Goal: Information Seeking & Learning: Learn about a topic

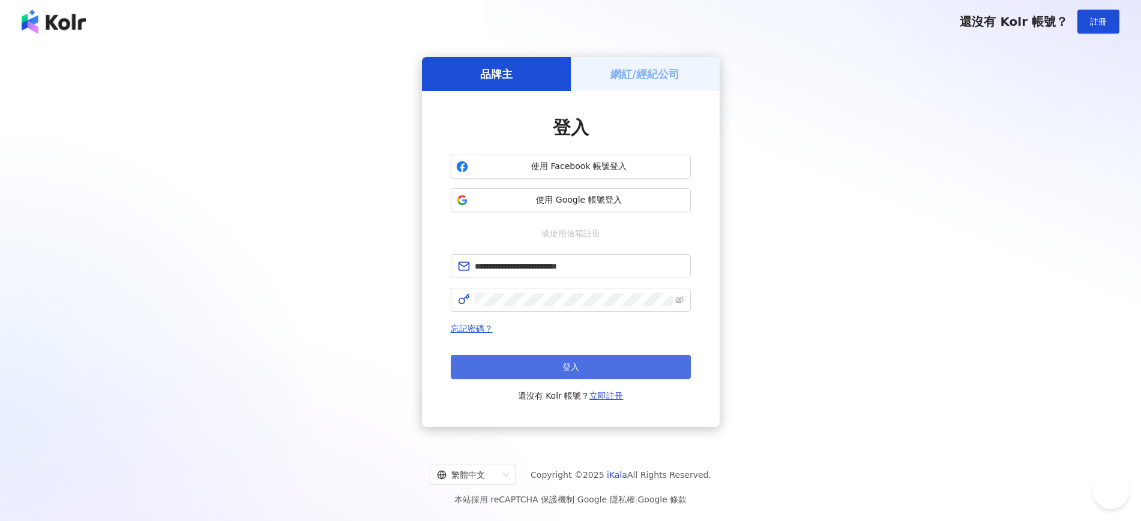
click at [586, 369] on button "登入" at bounding box center [571, 367] width 240 height 24
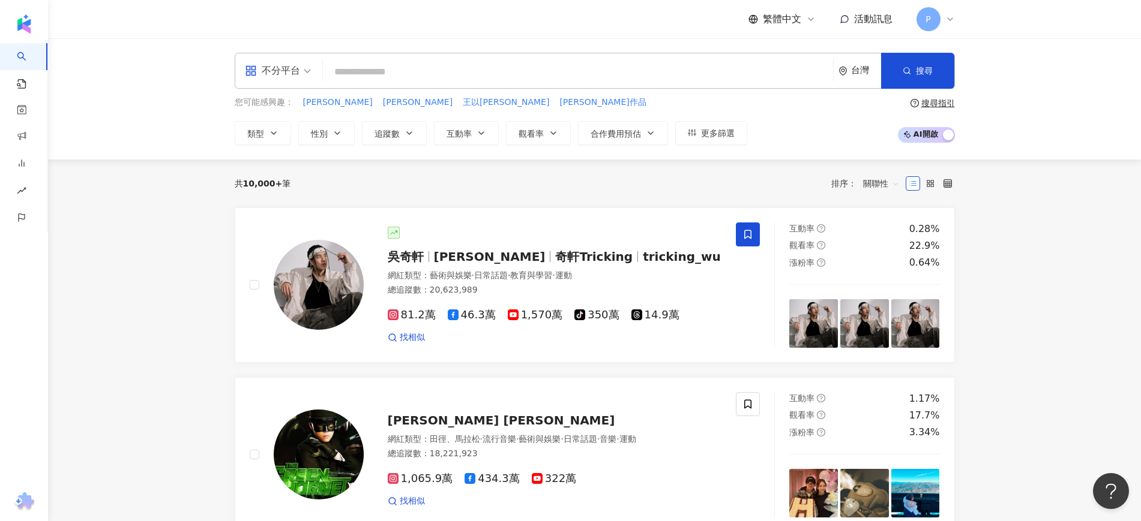
click at [403, 81] on input "search" at bounding box center [578, 72] width 500 height 23
click at [406, 65] on input "search" at bounding box center [578, 72] width 500 height 23
type input "*"
type input "*****"
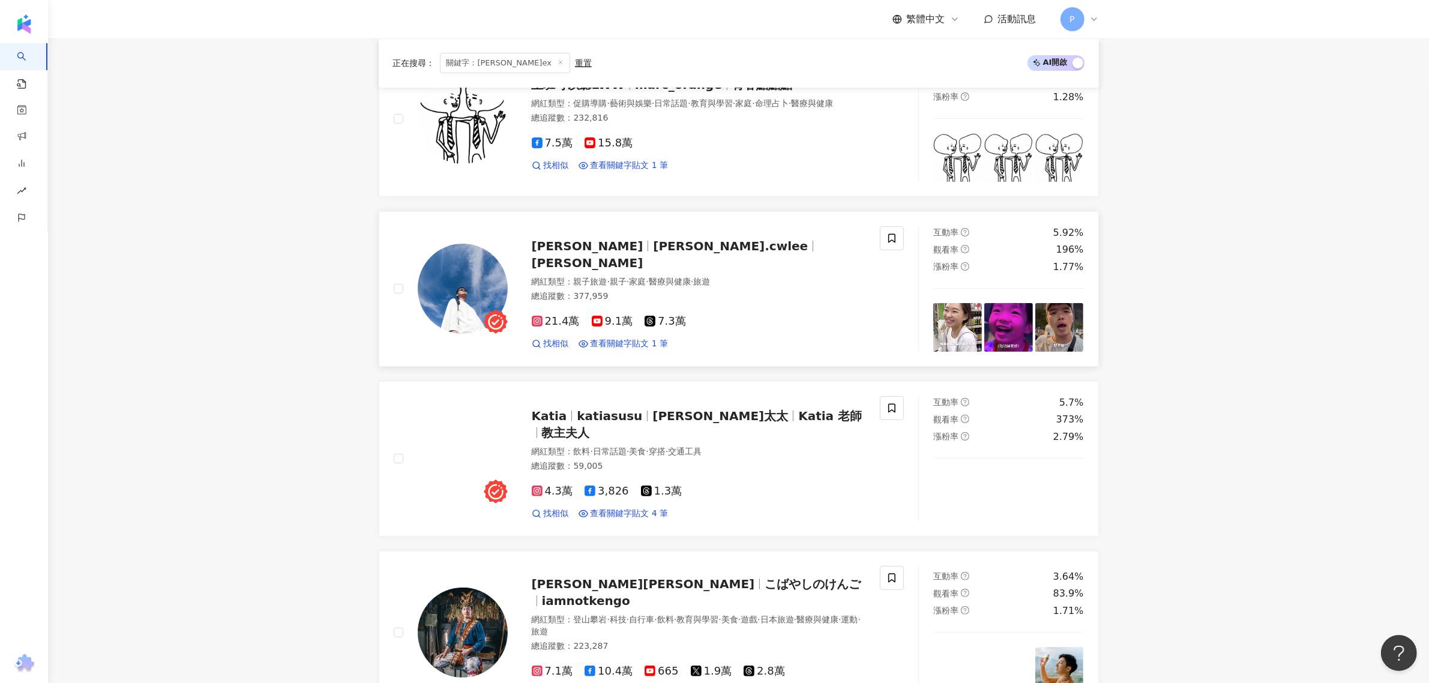
scroll to position [225, 0]
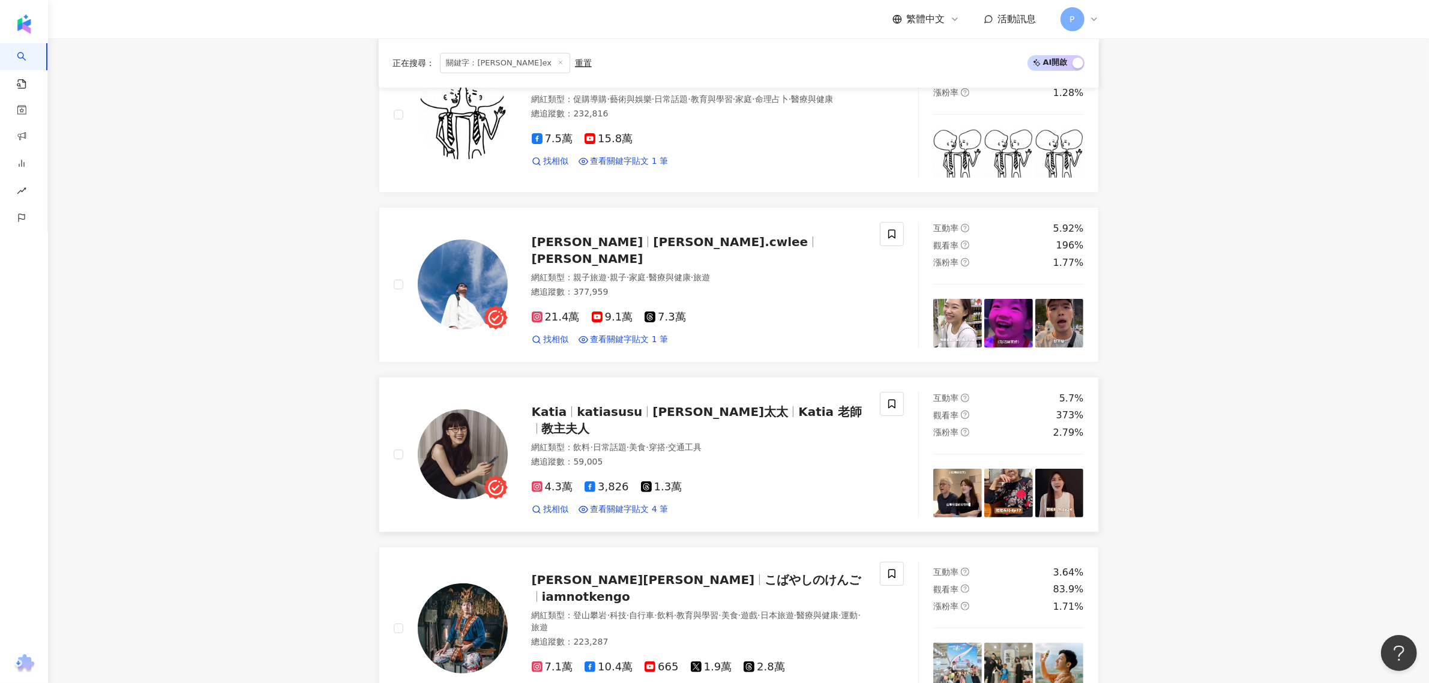
click at [667, 507] on div "找相似 查看關鍵字貼文 4 筆 2025/1/13 自從馬克吃了🇯🇵日本三得利 芝麻明EX 生活像是開啟了新副本 每晚睡得像嬰兒一樣安穩 不用聽到他翻來覆去呼…" at bounding box center [699, 509] width 334 height 12
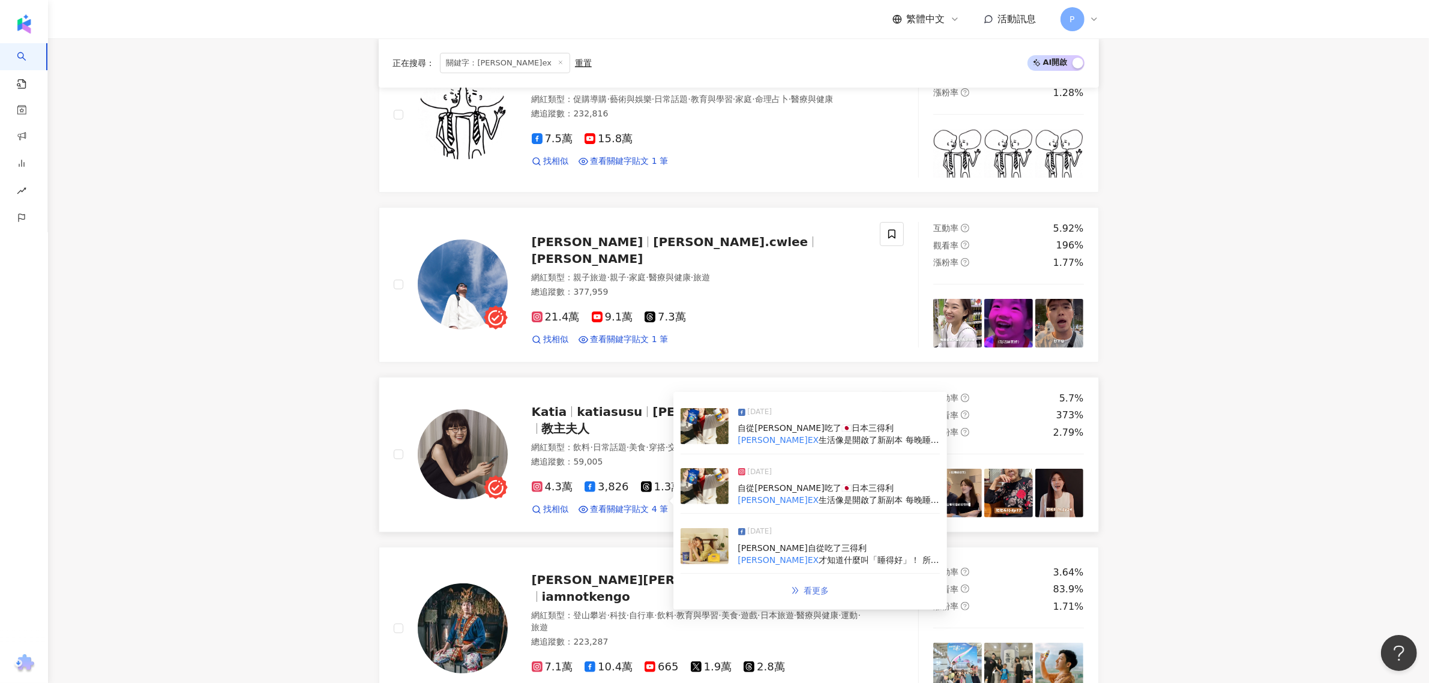
click at [814, 521] on link "看更多" at bounding box center [810, 590] width 64 height 24
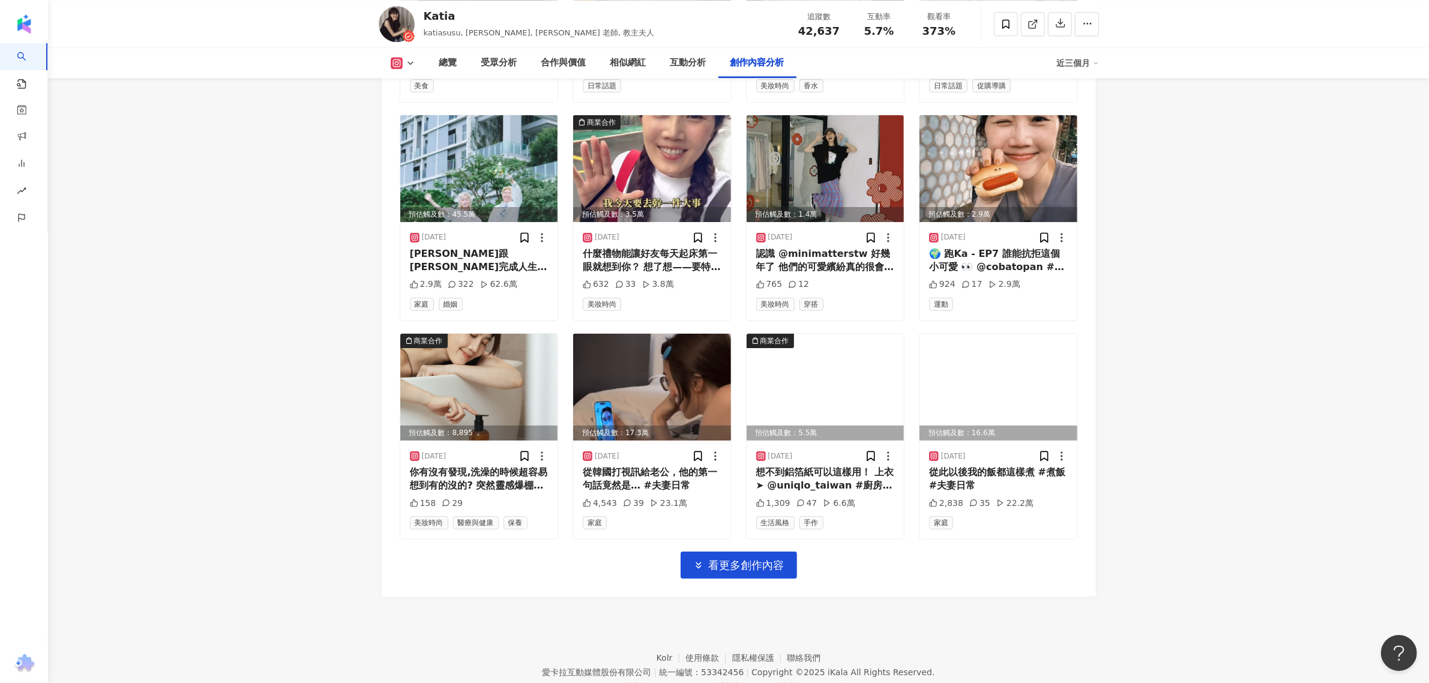
scroll to position [4084, 0]
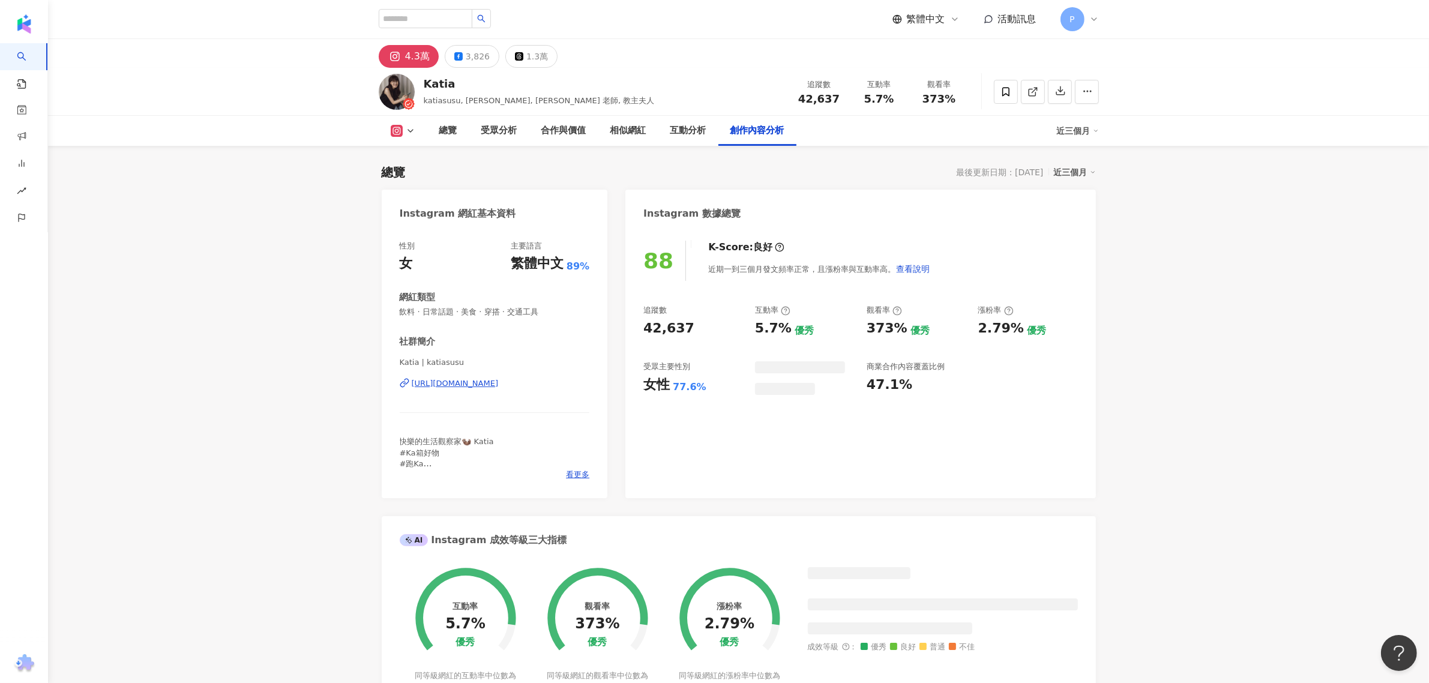
scroll to position [3598, 0]
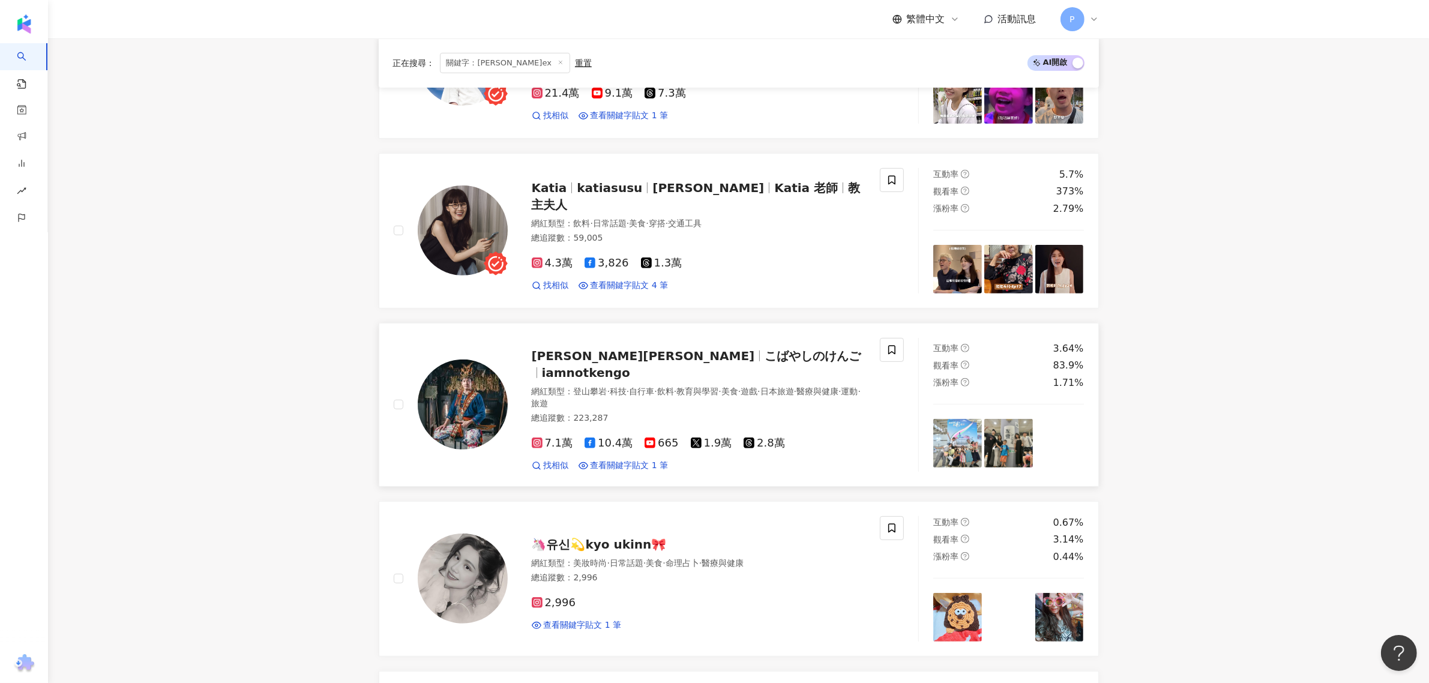
scroll to position [450, 0]
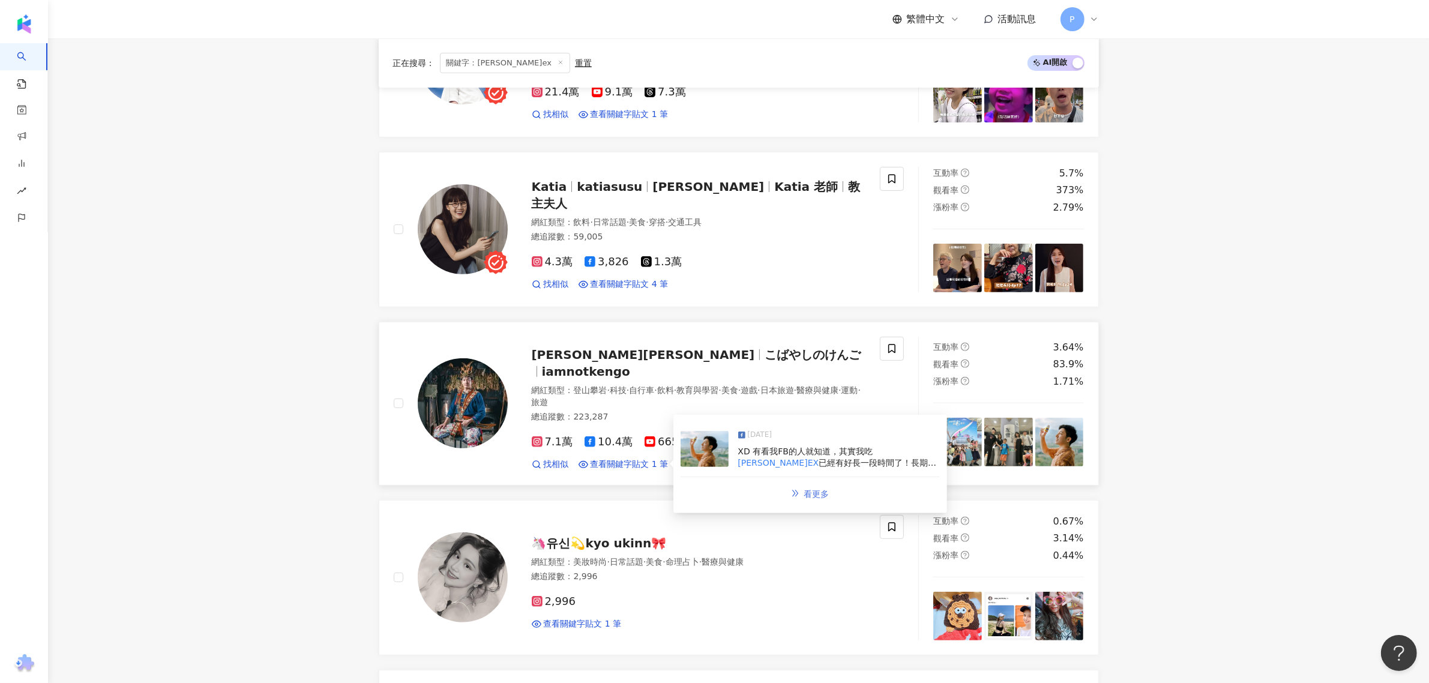
click at [816, 495] on span "看更多" at bounding box center [816, 494] width 25 height 10
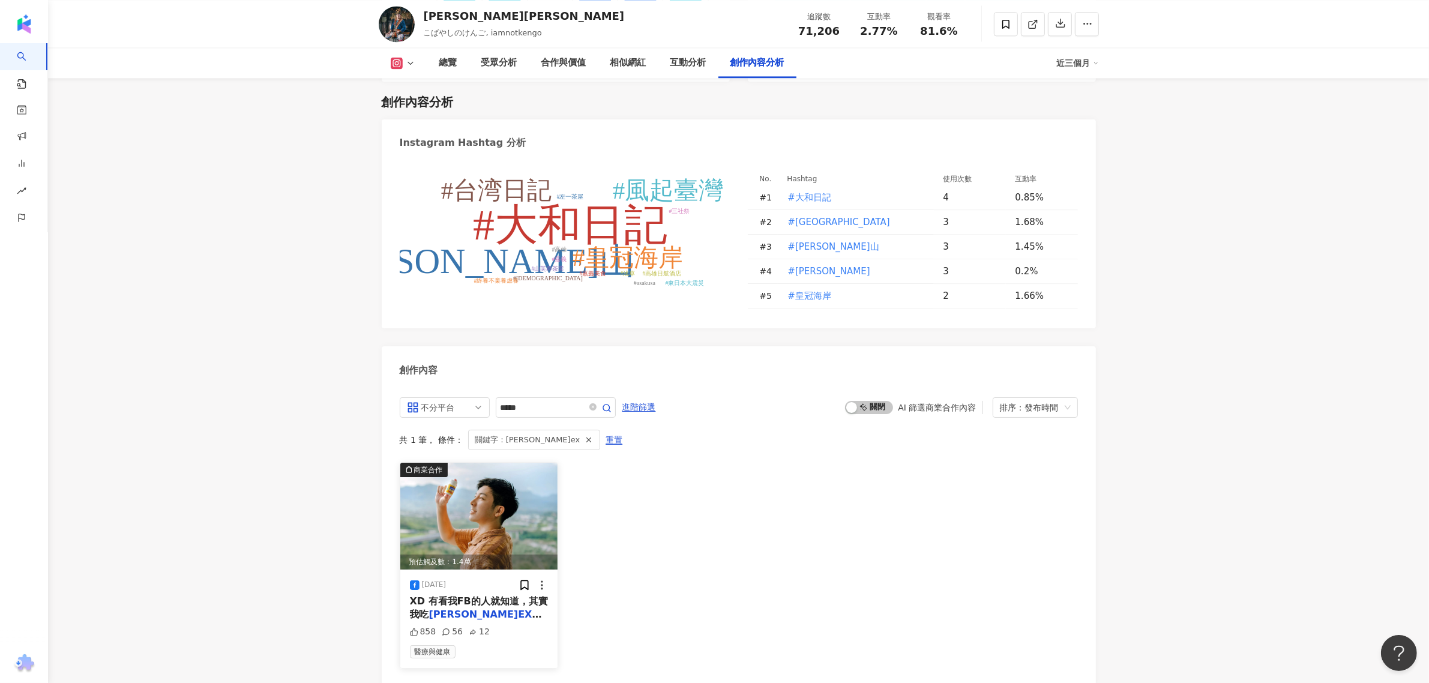
scroll to position [3551, 0]
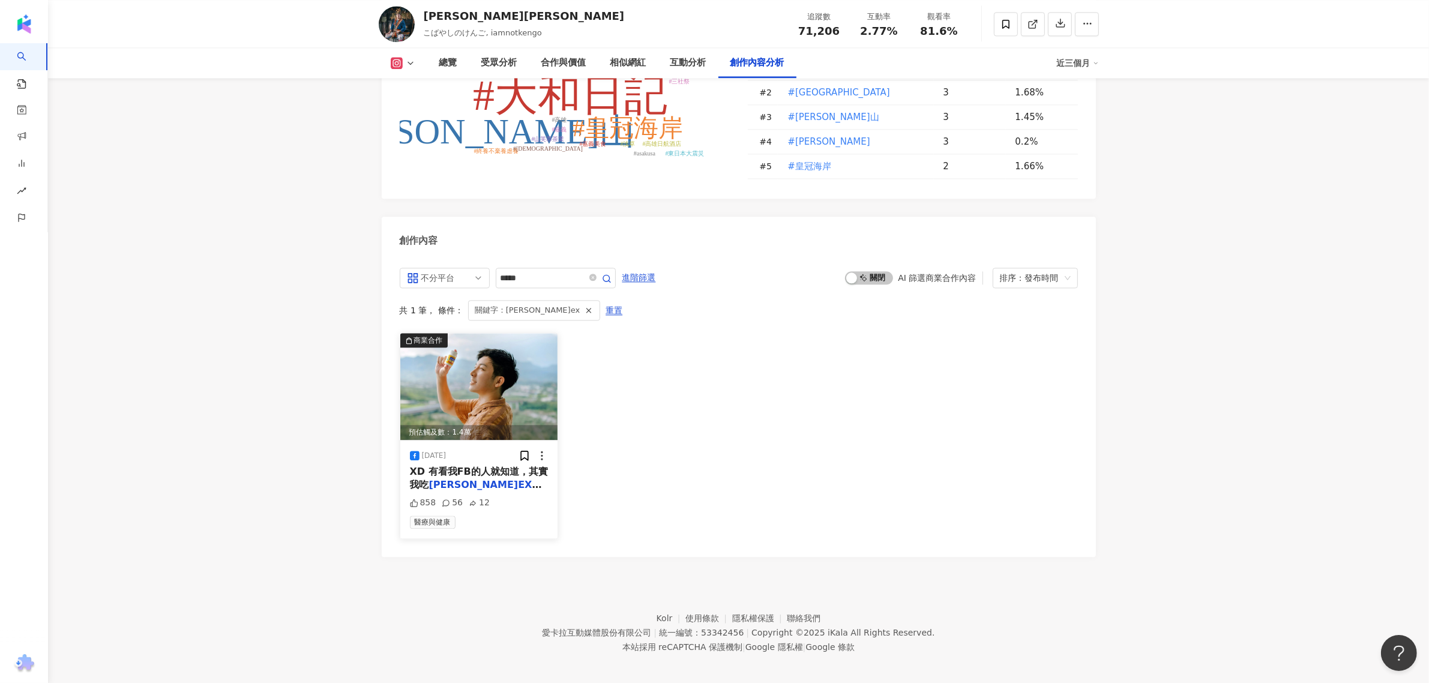
click at [478, 497] on div "12" at bounding box center [479, 503] width 21 height 12
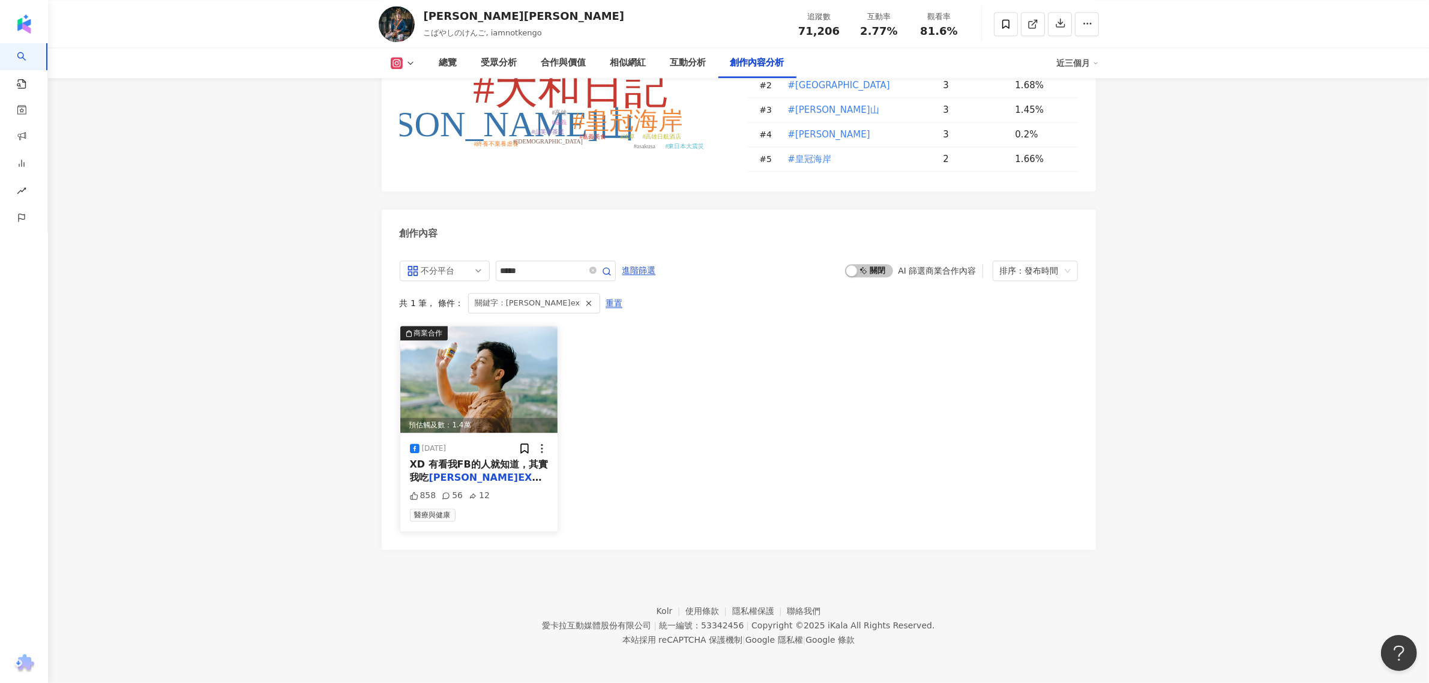
click at [482, 478] on span "已經有好長一段時間了！長期補充" at bounding box center [477, 484] width 134 height 25
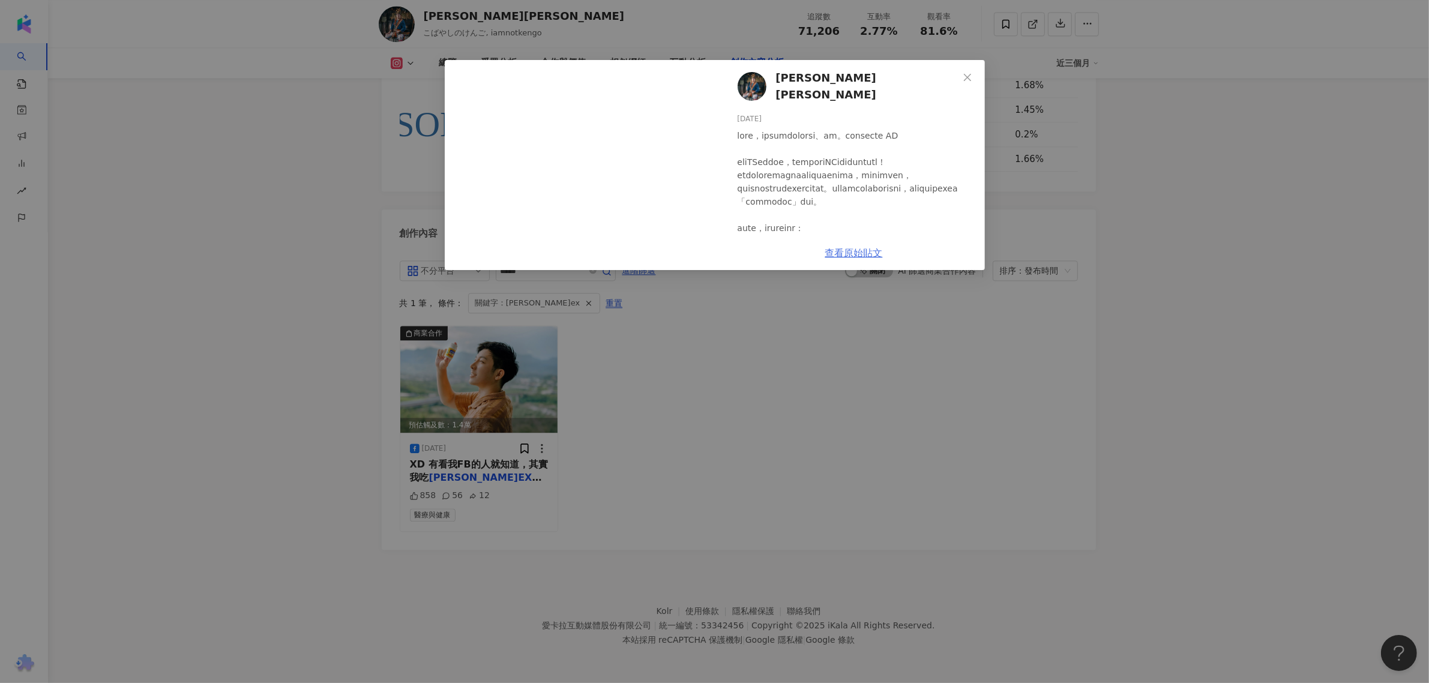
click at [867, 255] on link "查看原始貼文" at bounding box center [854, 252] width 58 height 11
click at [968, 77] on icon "close" at bounding box center [967, 78] width 10 height 10
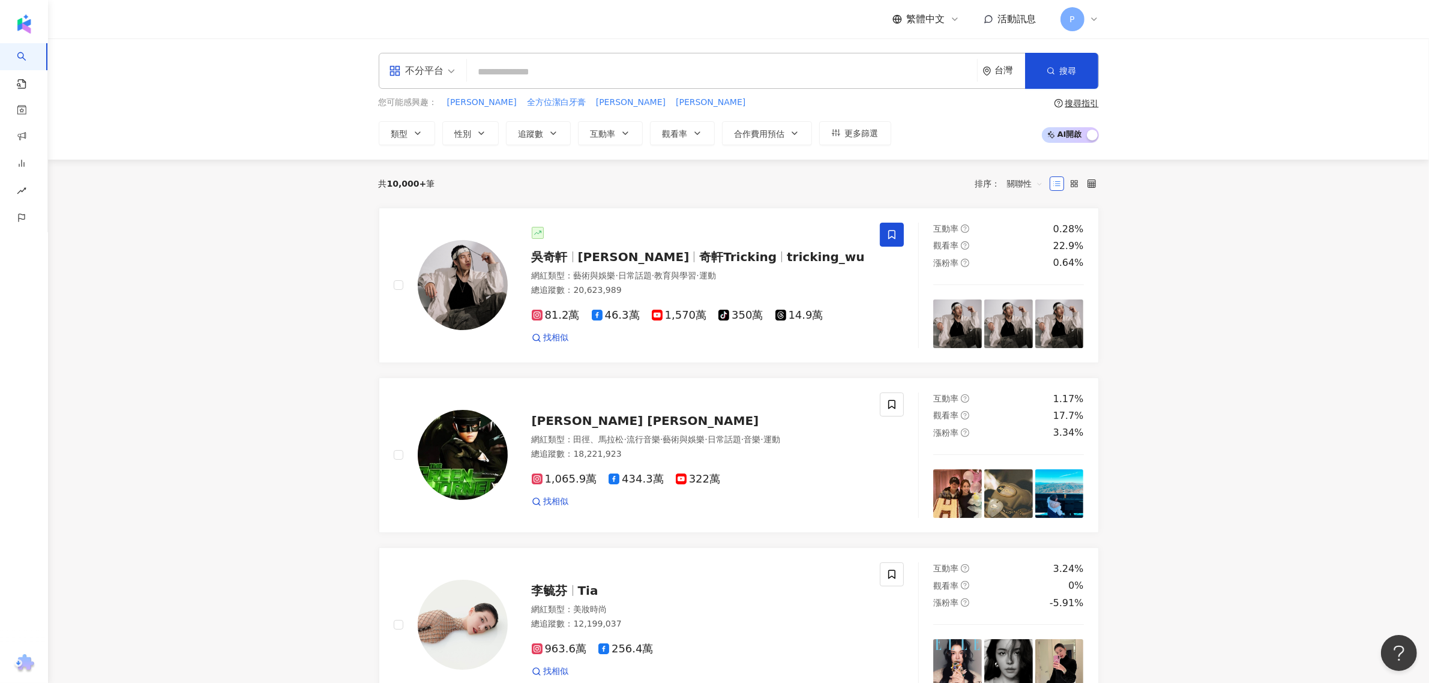
click at [543, 67] on input "search" at bounding box center [722, 72] width 500 height 23
type input "*"
click at [541, 73] on input "*****" at bounding box center [722, 72] width 500 height 23
type input "*****"
click at [1050, 70] on icon "button" at bounding box center [1050, 71] width 8 height 8
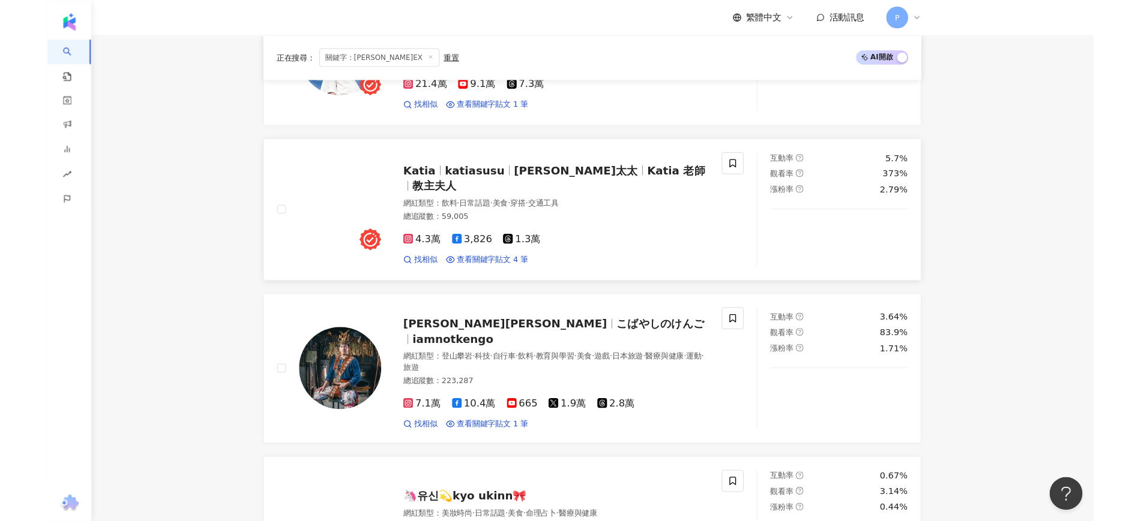
scroll to position [750, 0]
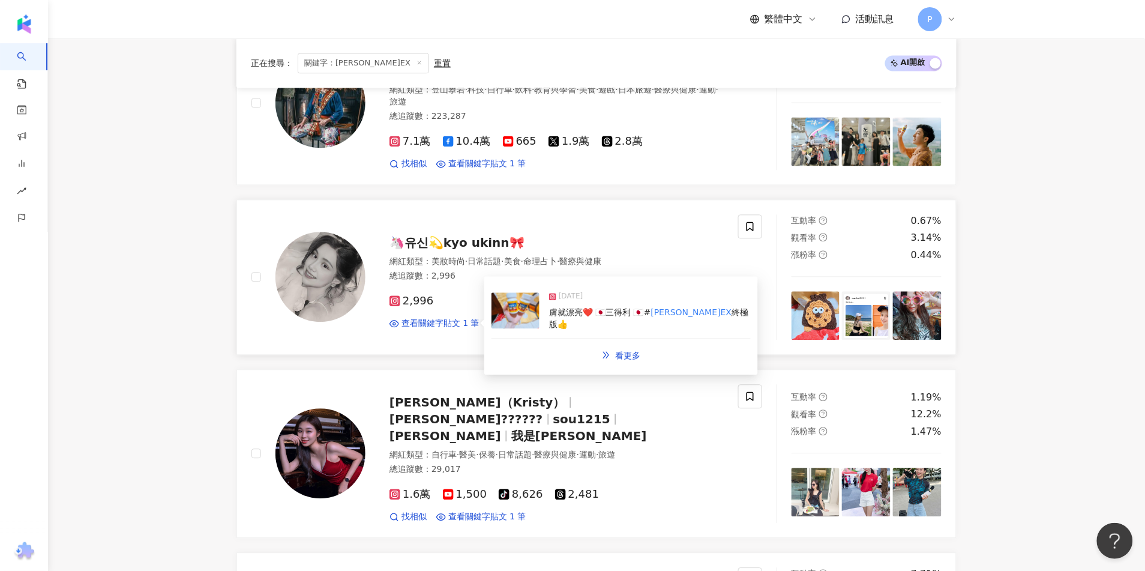
drag, startPoint x: 454, startPoint y: 322, endPoint x: 664, endPoint y: 358, distance: 212.4
click at [664, 358] on div "看更多" at bounding box center [620, 356] width 259 height 24
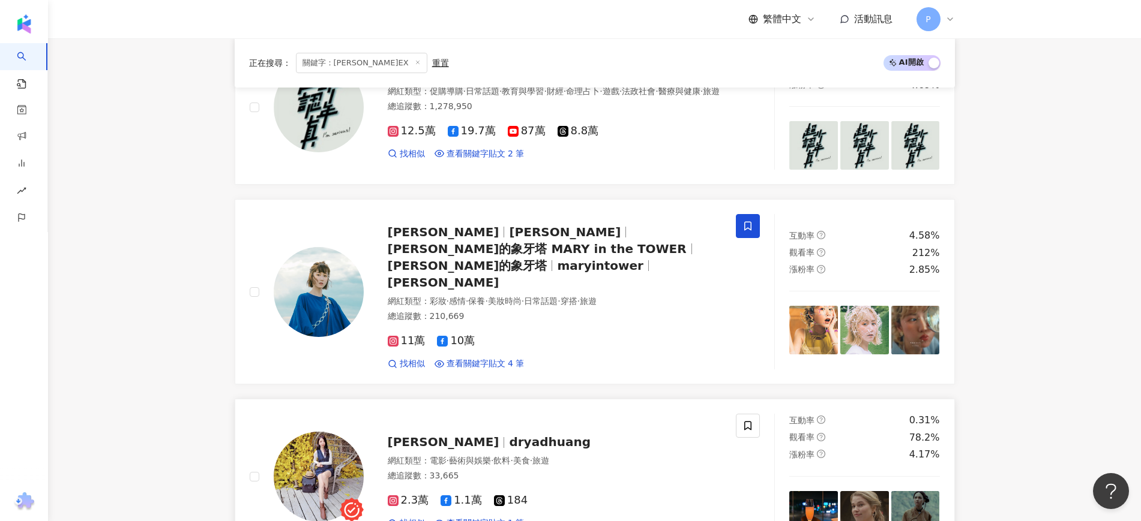
scroll to position [1350, 0]
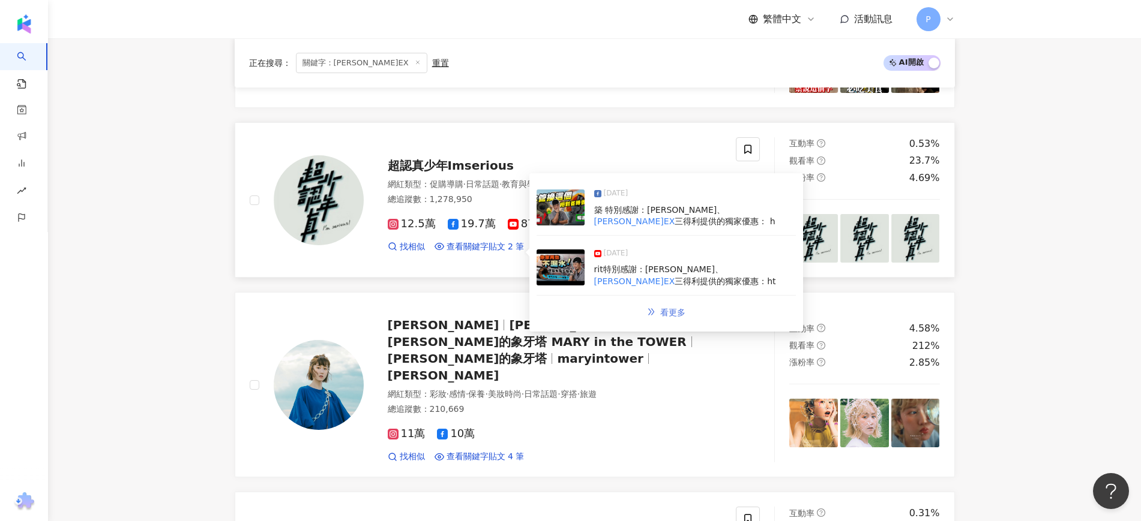
click at [670, 308] on span "看更多" at bounding box center [672, 313] width 25 height 10
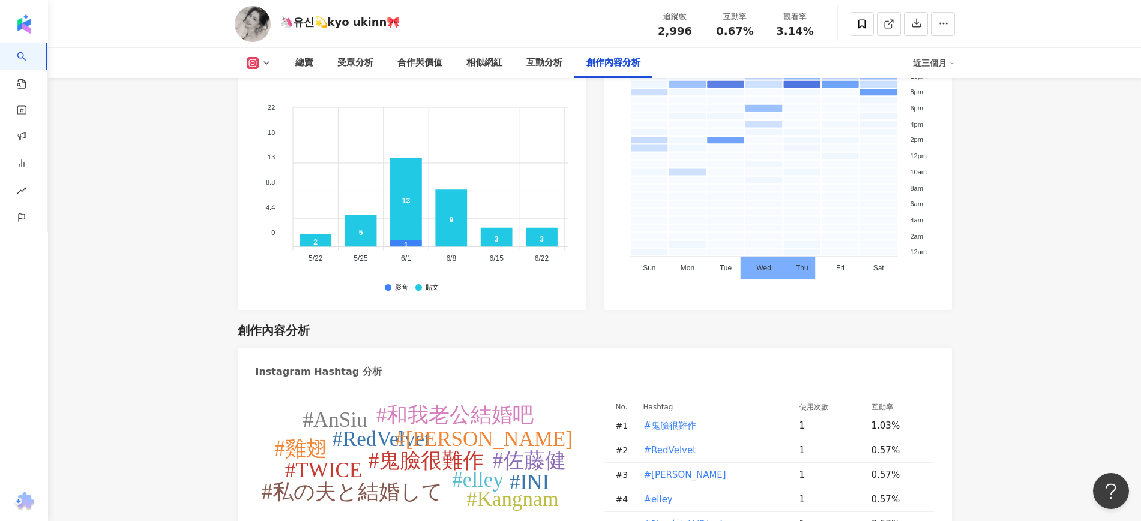
scroll to position [3708, 0]
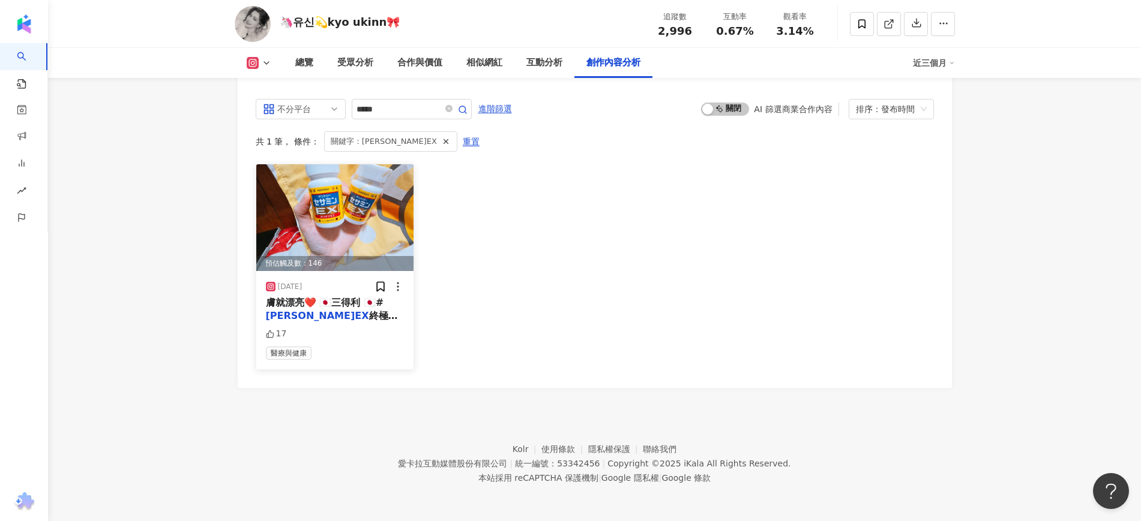
click at [348, 253] on img at bounding box center [335, 217] width 158 height 107
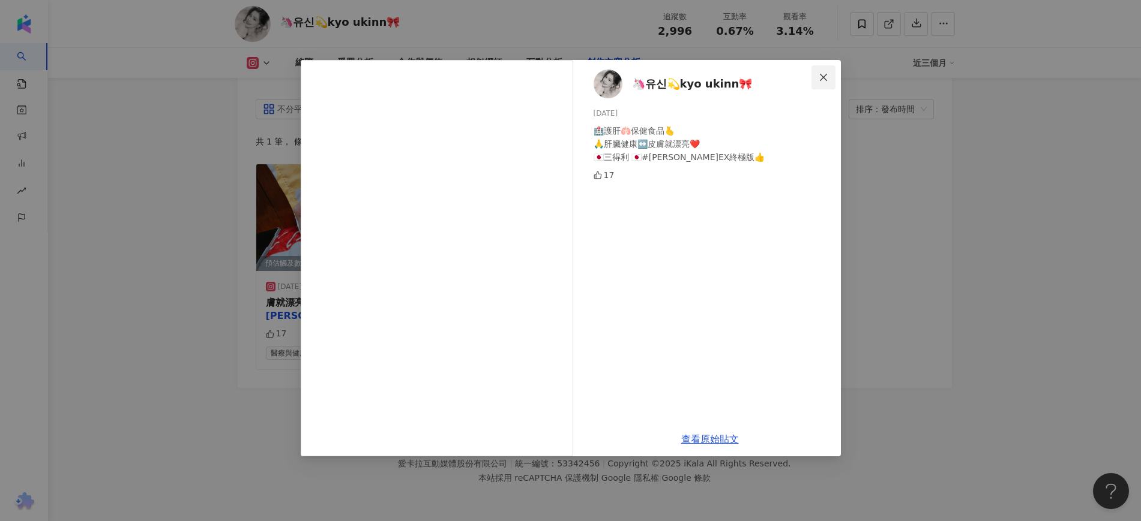
click at [819, 77] on icon "close" at bounding box center [823, 78] width 10 height 10
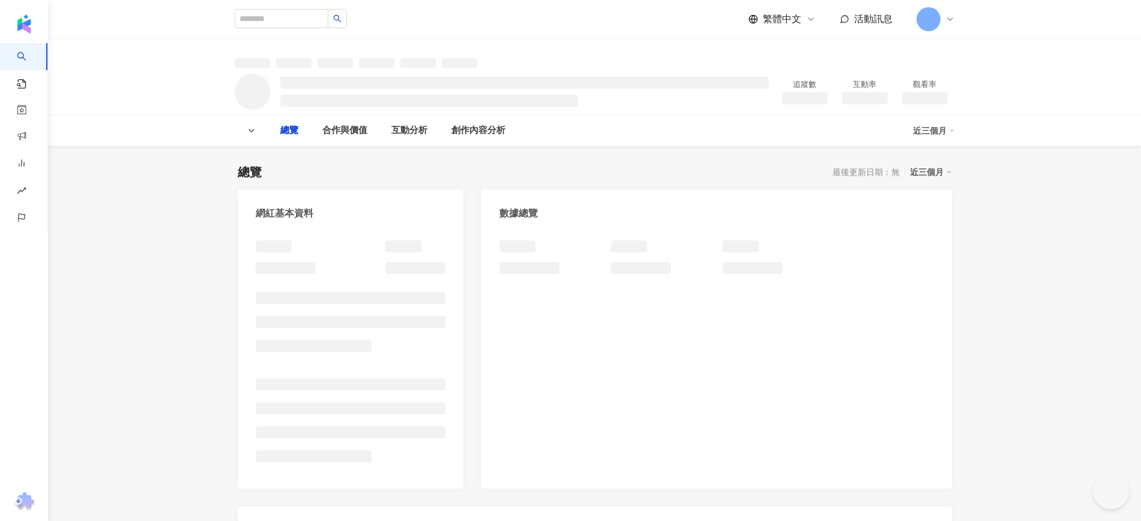
type input "*****"
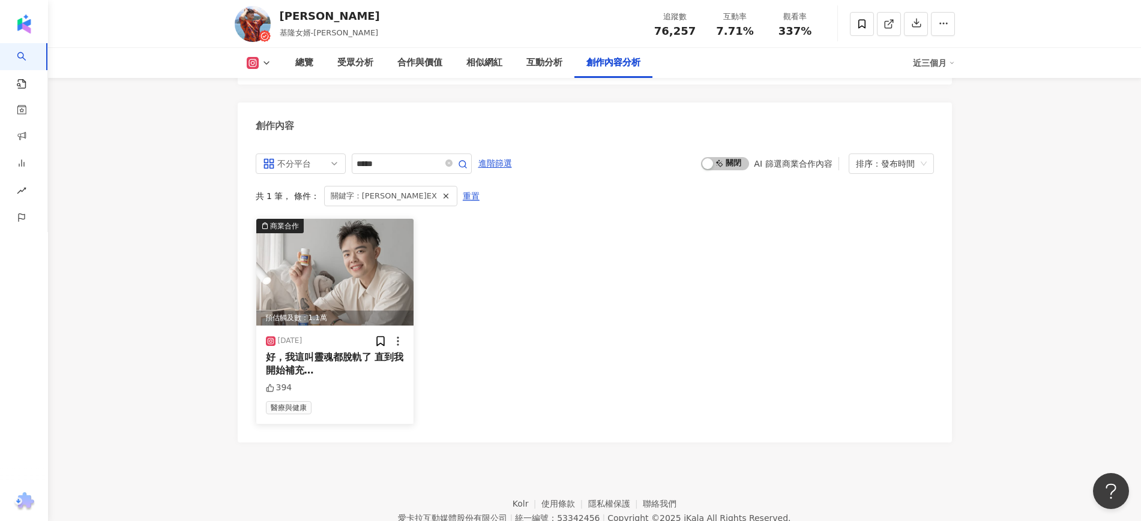
scroll to position [3747, 0]
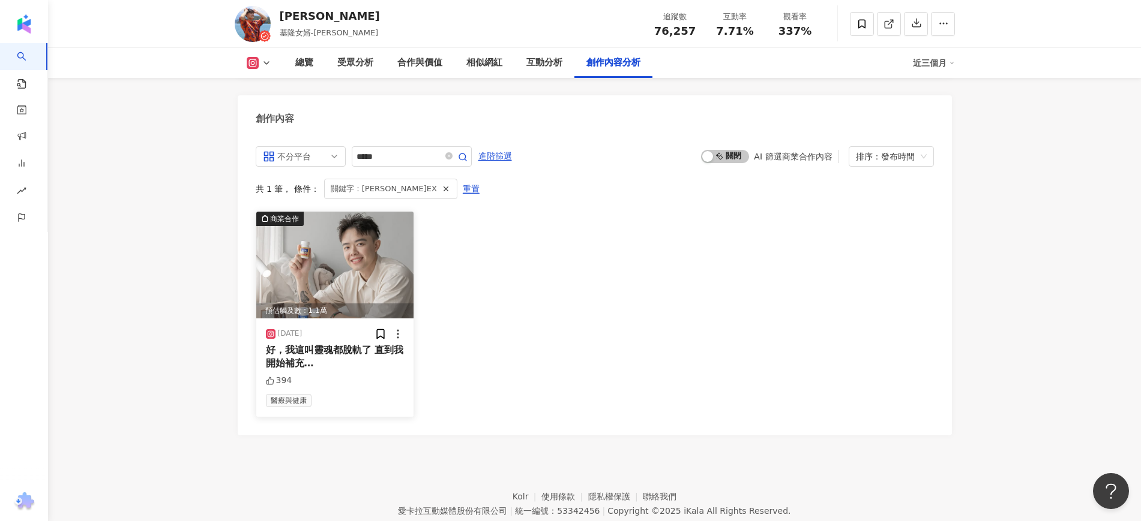
click at [329, 344] on span "好，我這叫靈魂都脫軌了 直到我開始補充【" at bounding box center [335, 363] width 138 height 38
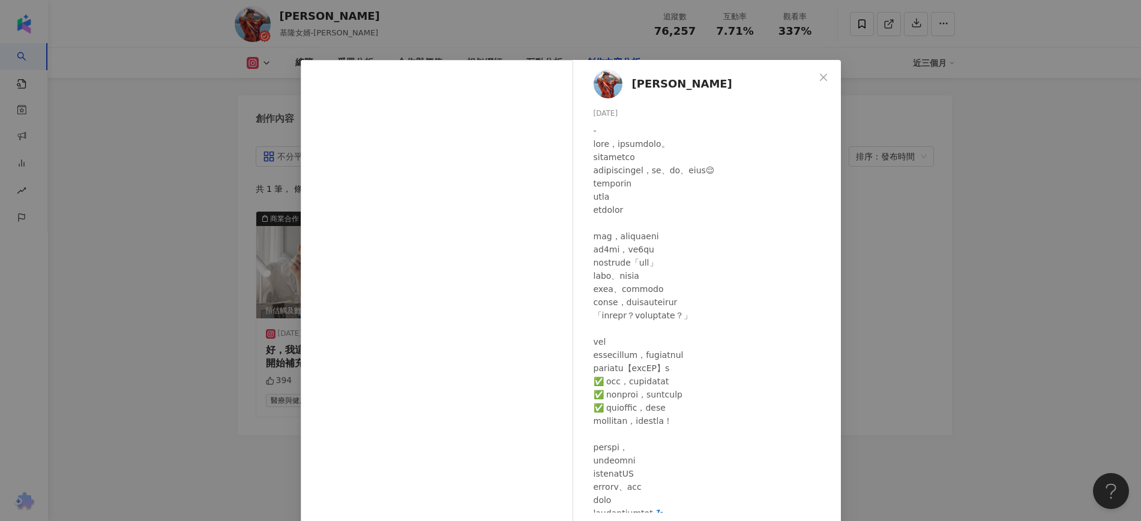
scroll to position [40, 0]
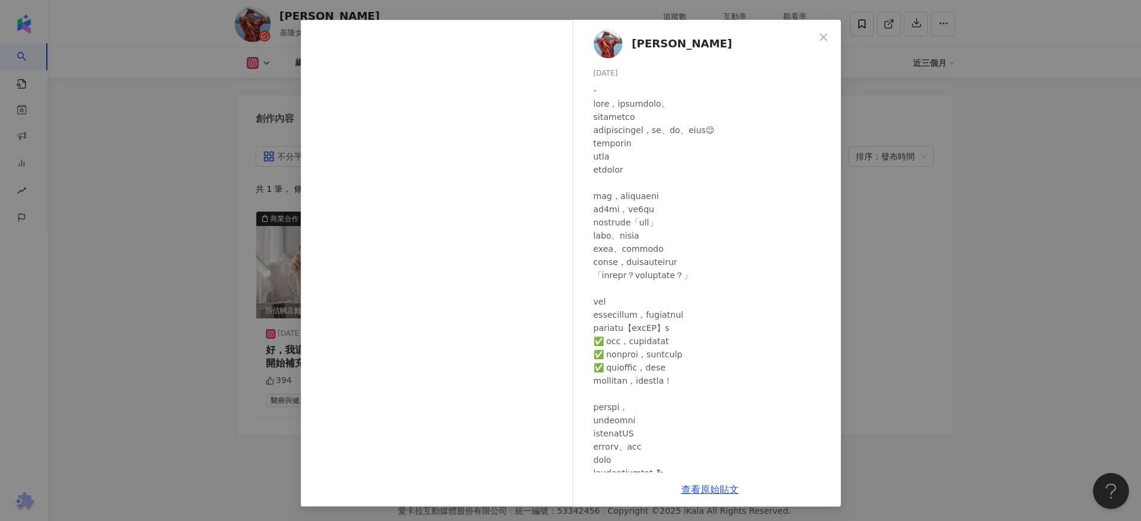
drag, startPoint x: 812, startPoint y: 37, endPoint x: 783, endPoint y: 42, distance: 29.3
click at [812, 37] on span "Close" at bounding box center [823, 37] width 24 height 10
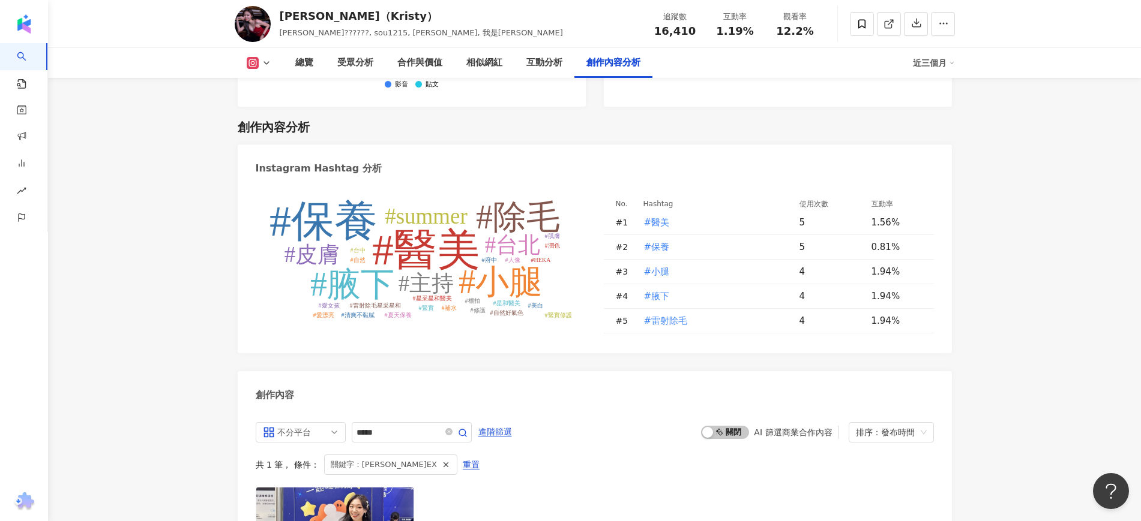
scroll to position [3731, 0]
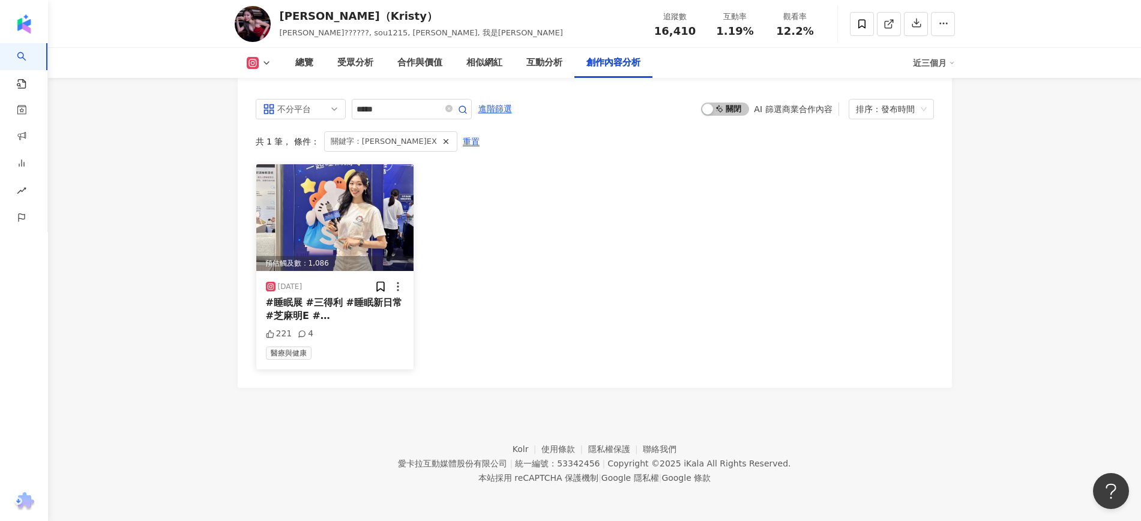
click at [347, 324] on span "#三得利睡眠新日常 連續兩年都有參與到睡眠展💤 大家也太愛睡覺大賽跟發呆大賽了吧🤣 . 這次來到三得利 才真正瞭解到各種睡眠知識～ 睡得好真的很重要！‼️ .…" at bounding box center [335, 370] width 138 height 92
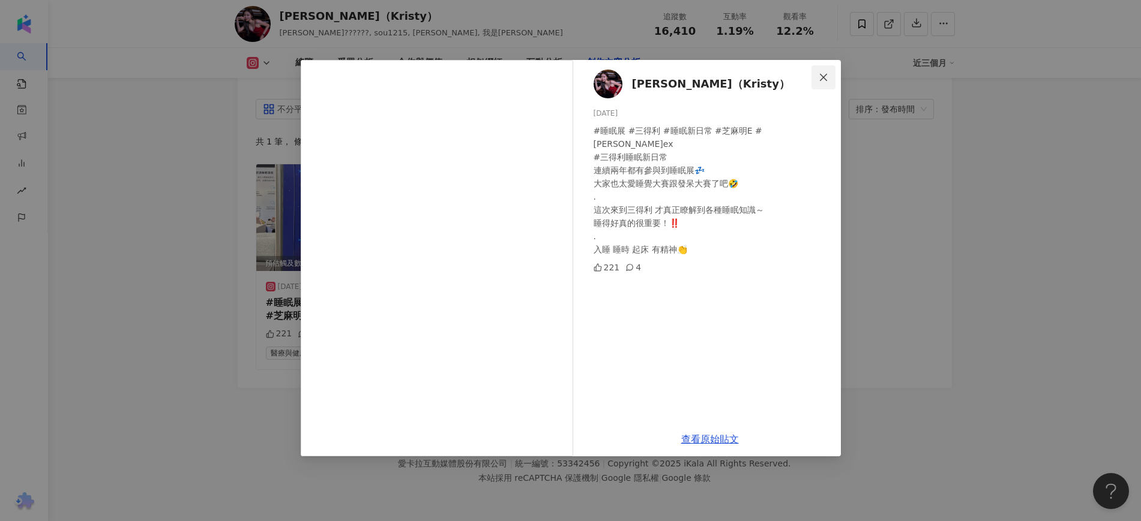
click at [821, 79] on icon "close" at bounding box center [823, 76] width 7 height 7
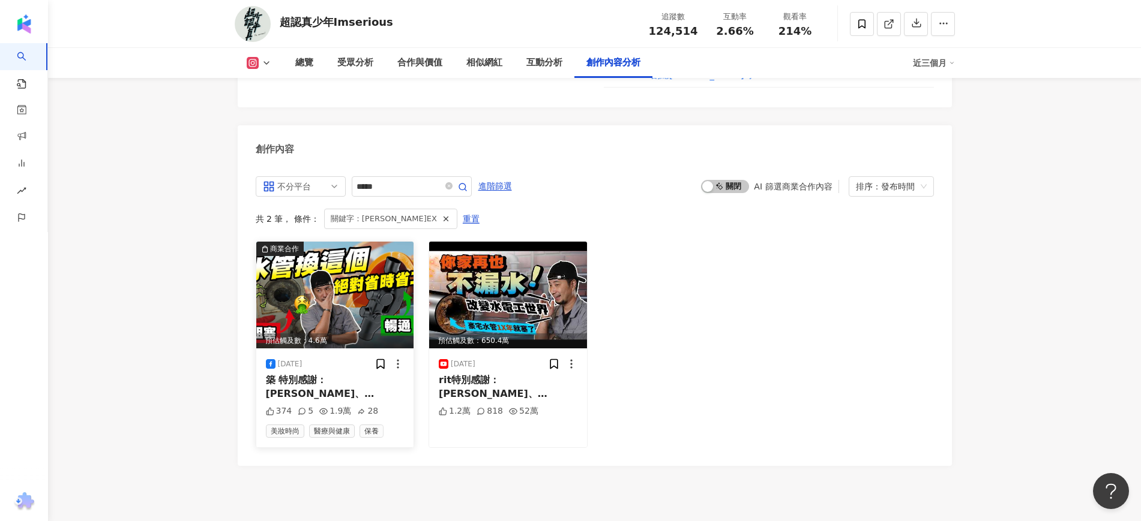
click at [343, 401] on span "三得利提供的獨家優惠： h" at bounding box center [332, 413] width 132 height 25
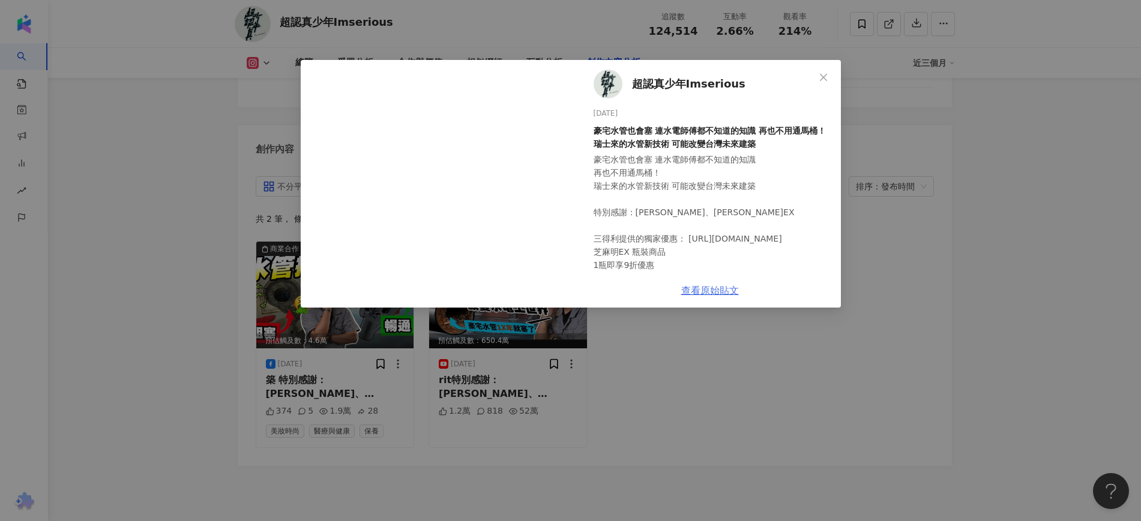
click at [710, 287] on link "查看原始貼文" at bounding box center [710, 290] width 58 height 11
click at [823, 73] on icon "close" at bounding box center [823, 78] width 10 height 10
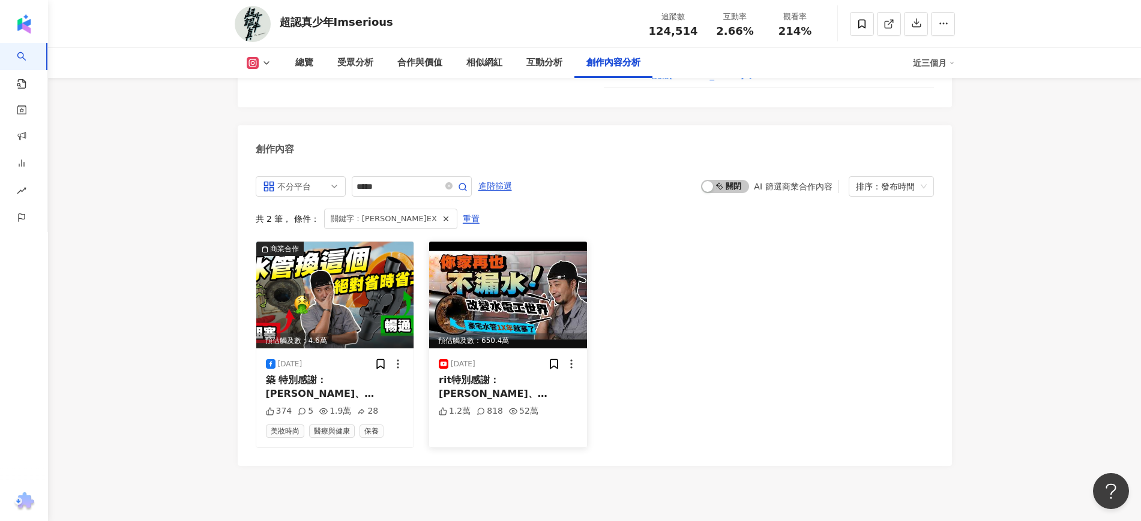
click at [508, 401] on span "三得利提供的獨家優惠：ht" at bounding box center [505, 413] width 132 height 25
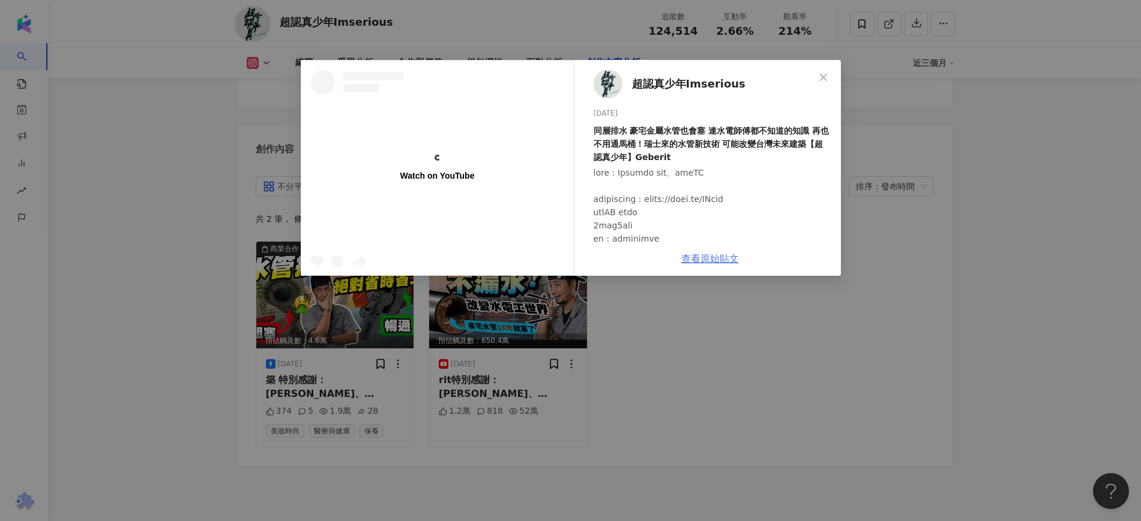
click at [706, 253] on link "查看原始貼文" at bounding box center [710, 258] width 58 height 11
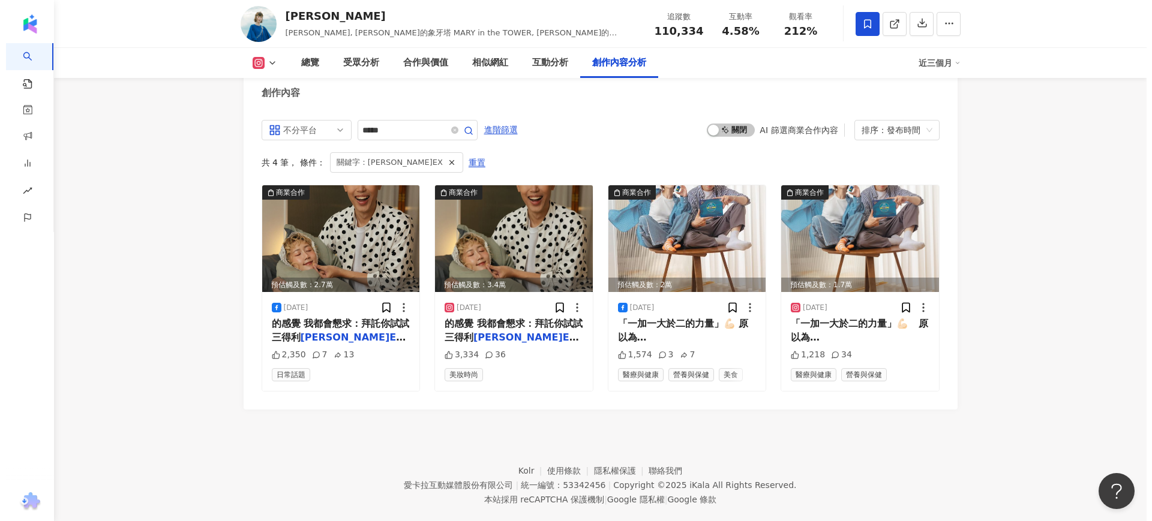
scroll to position [3291, 0]
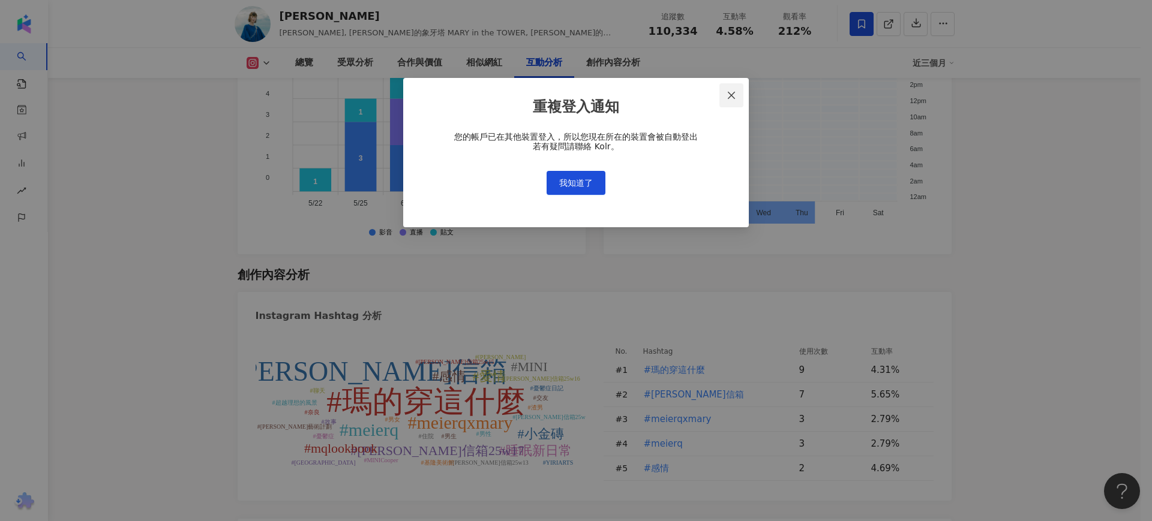
click at [734, 91] on icon "close" at bounding box center [732, 96] width 10 height 10
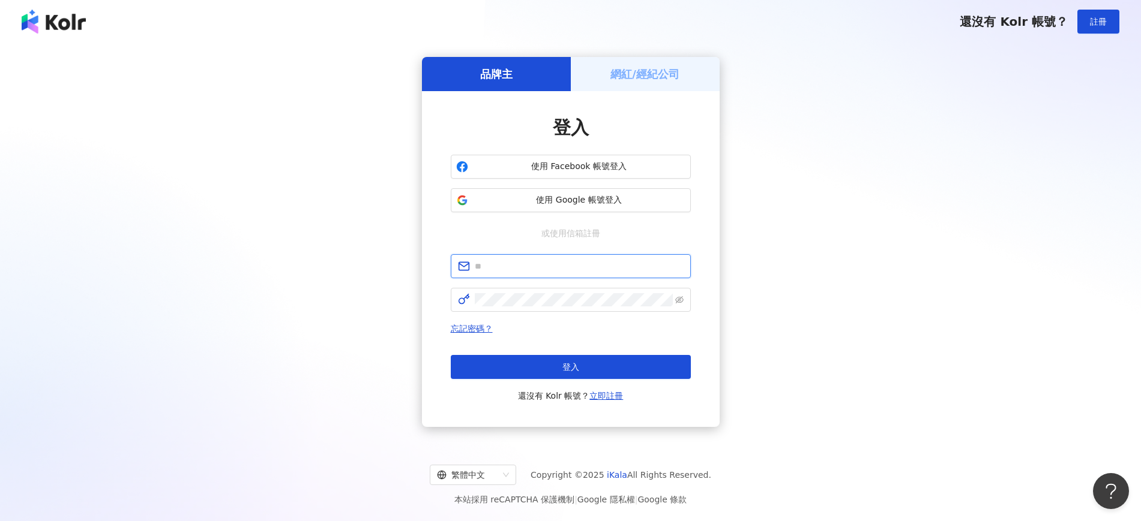
type input "**********"
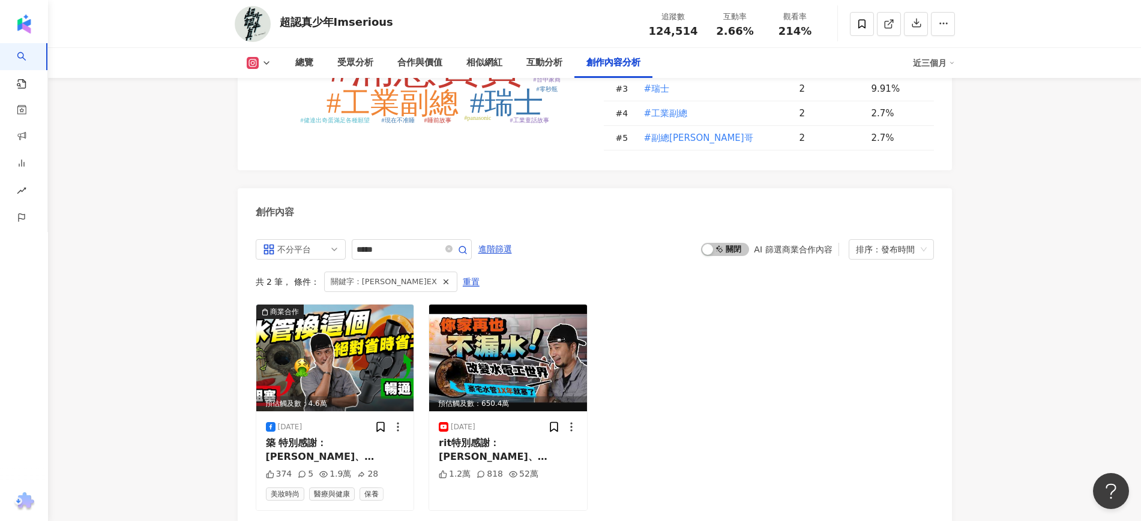
scroll to position [3733, 0]
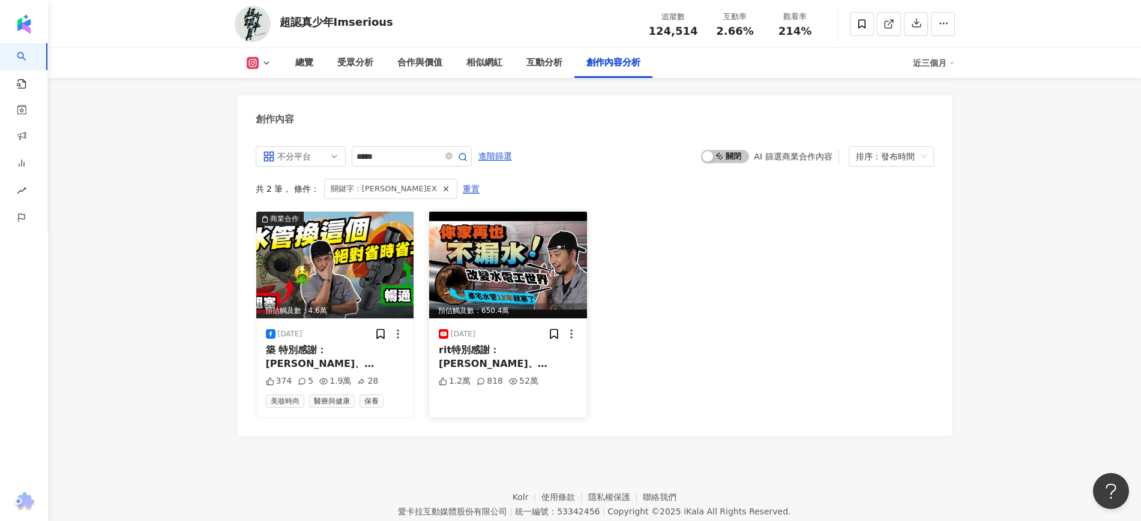
click at [493, 344] on span "rit特別感謝：Geberit 吉博力、" at bounding box center [493, 356] width 109 height 25
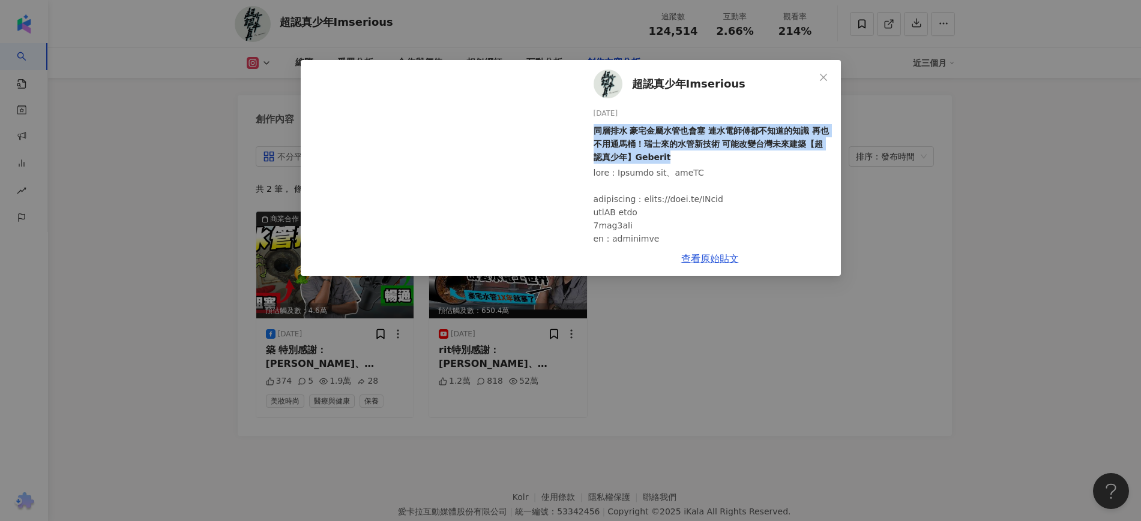
drag, startPoint x: 595, startPoint y: 129, endPoint x: 701, endPoint y: 154, distance: 109.7
click at [701, 154] on div "同層排水 豪宅金屬水管也會塞 連水電師傅都不知道的知識 再也不用通馬桶！瑞士來的水管新技術 可能改變台灣未來建築【超認真少年】Geberit" at bounding box center [712, 144] width 238 height 40
copy div "同層排水 豪宅金屬水管也會塞 連水電師傅都不知道的知識 再也不用通馬桶！瑞士來的水管新技術 可能改變台灣未來建築【超認真少年】Geberit"
drag, startPoint x: 821, startPoint y: 77, endPoint x: 785, endPoint y: 69, distance: 36.8
click at [821, 77] on icon "close" at bounding box center [823, 78] width 10 height 10
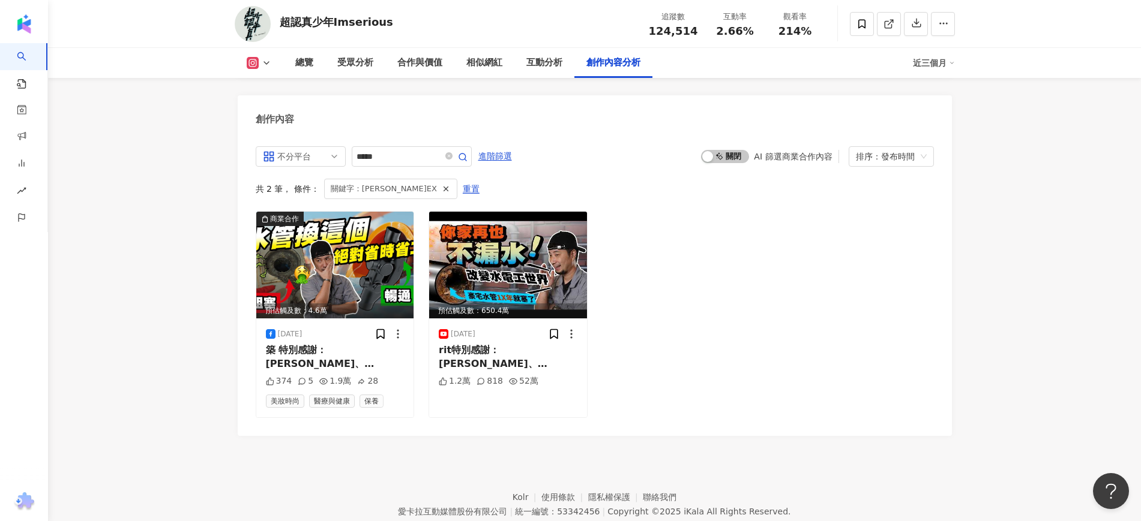
scroll to position [3703, 0]
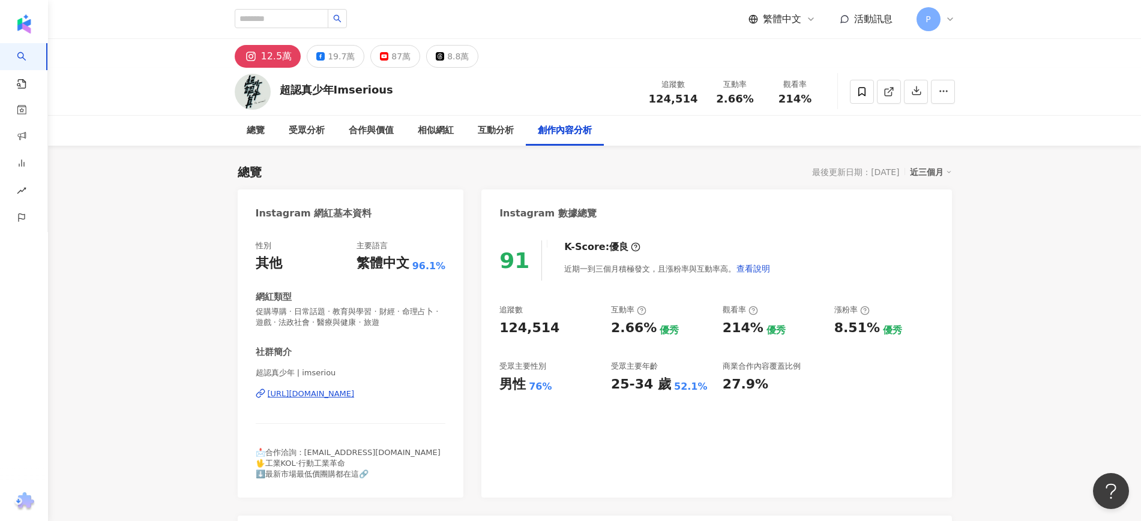
scroll to position [1317, 0]
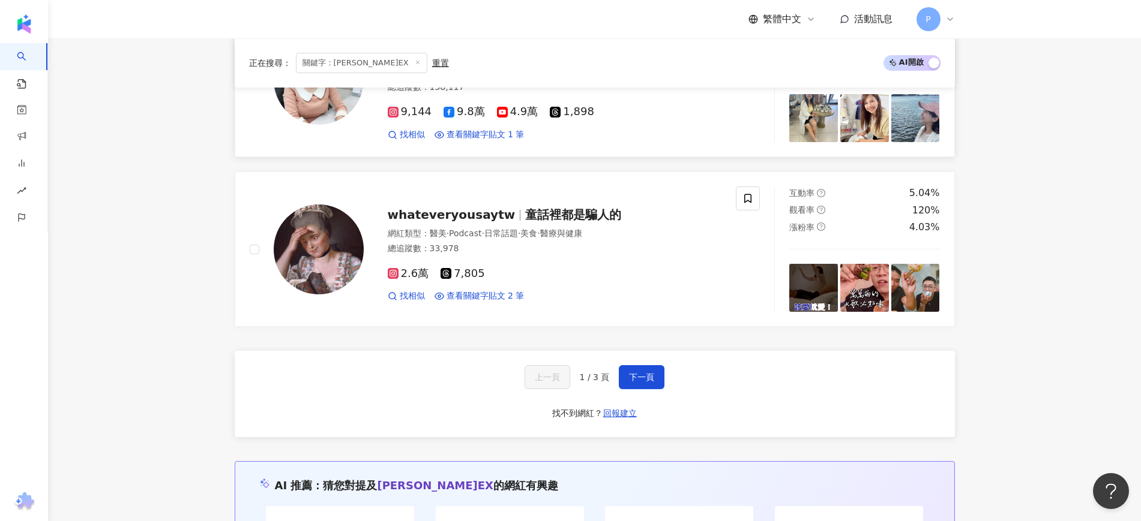
scroll to position [2025, 0]
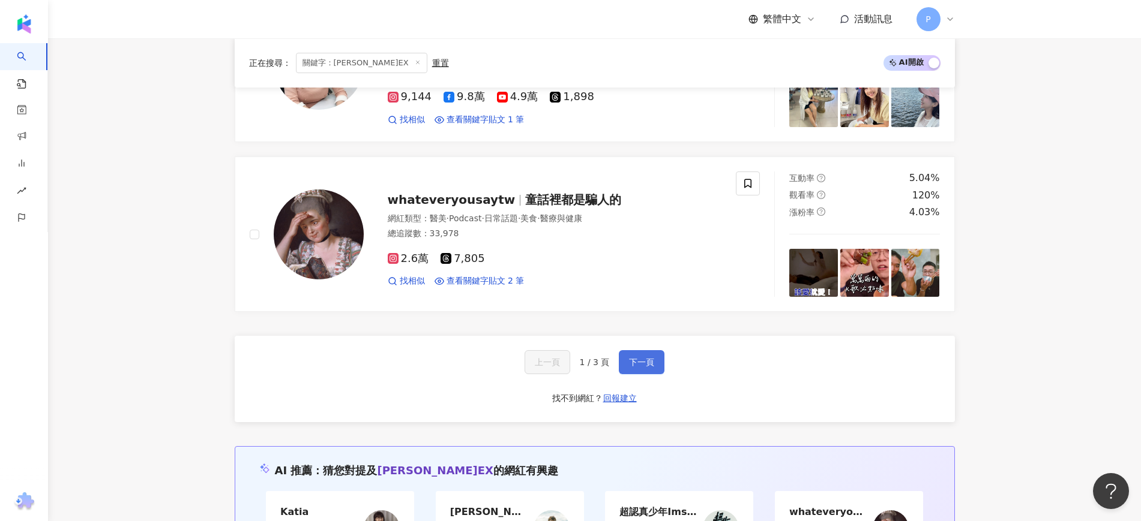
click at [652, 350] on button "下一頁" at bounding box center [642, 362] width 46 height 24
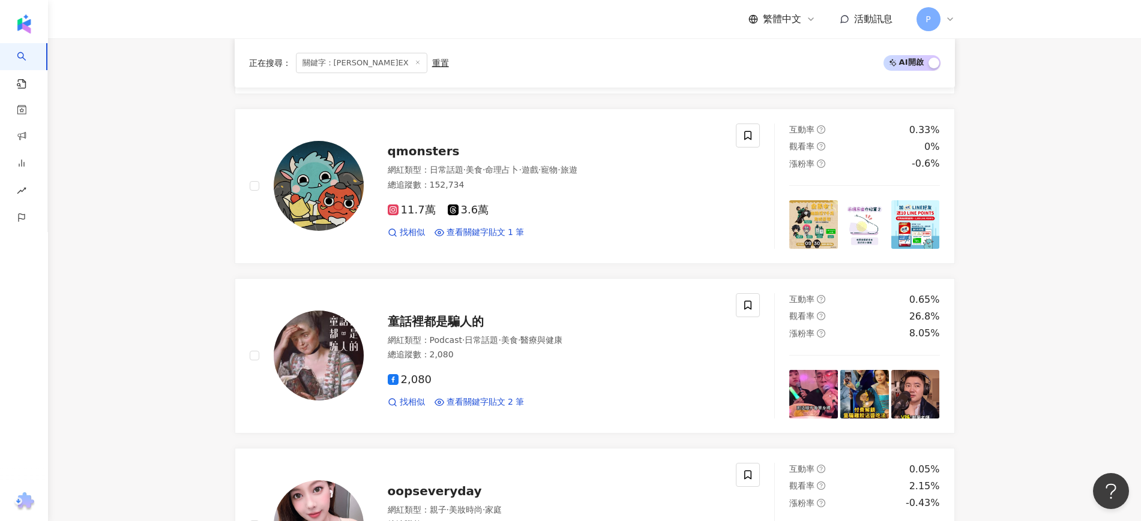
scroll to position [1968, 0]
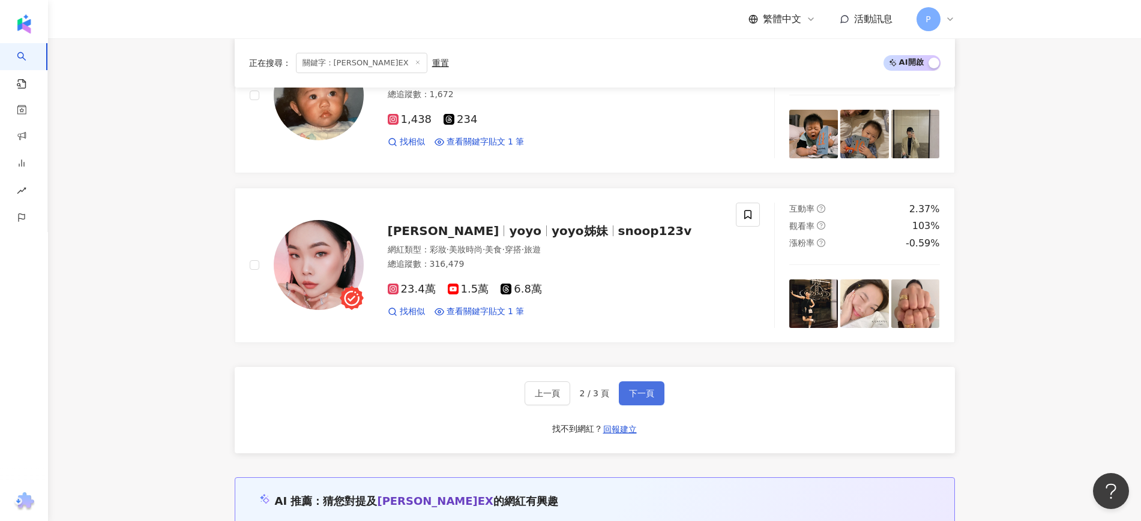
click at [638, 386] on button "下一頁" at bounding box center [642, 394] width 46 height 24
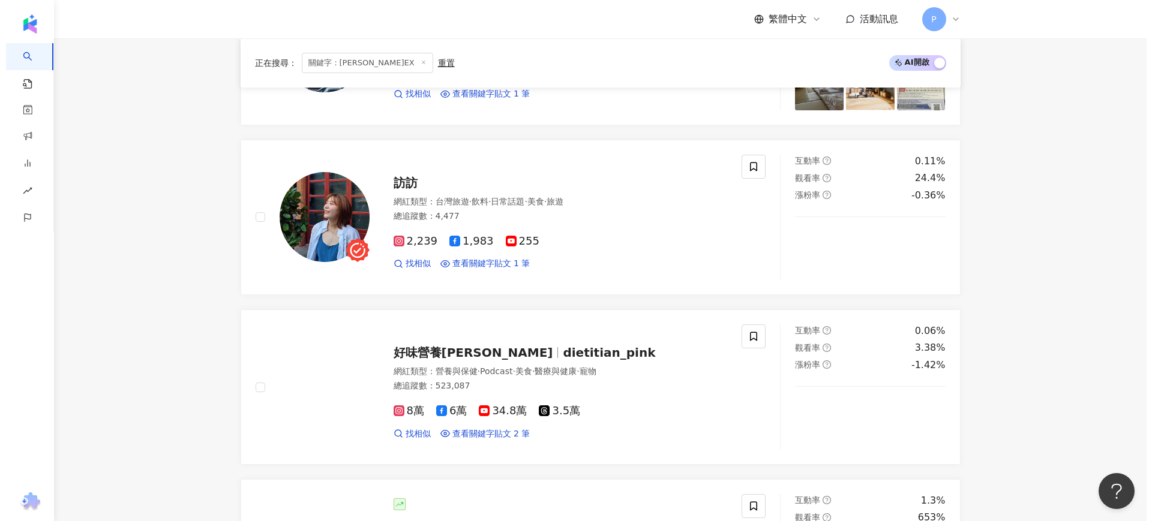
scroll to position [1772, 0]
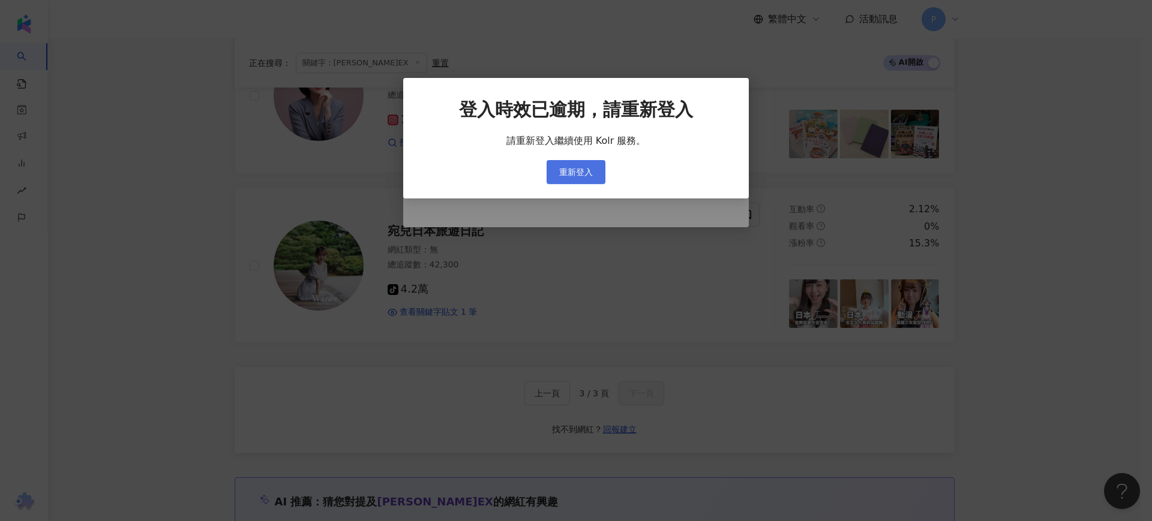
click at [560, 167] on span "重新登入" at bounding box center [576, 172] width 34 height 10
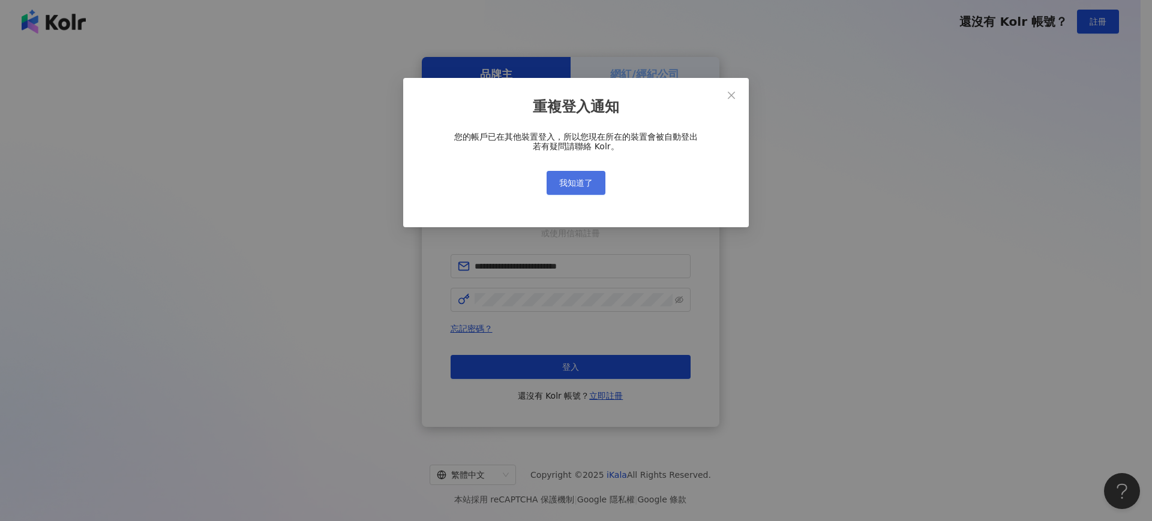
click at [598, 176] on button "我知道了" at bounding box center [576, 183] width 59 height 24
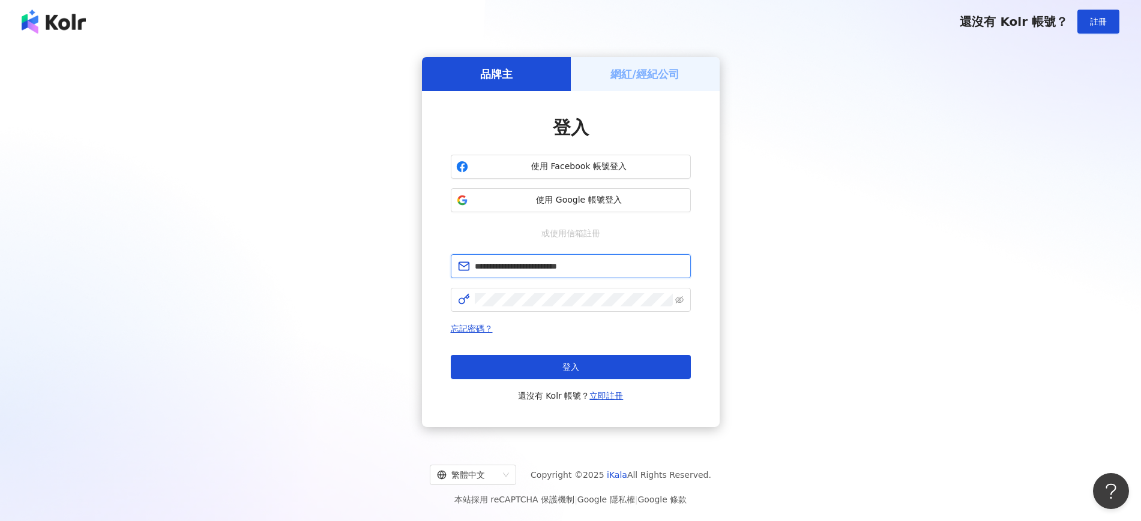
click at [601, 265] on input "**********" at bounding box center [579, 266] width 209 height 13
drag, startPoint x: 630, startPoint y: 269, endPoint x: 319, endPoint y: 265, distance: 310.8
click at [319, 265] on div "**********" at bounding box center [570, 242] width 1112 height 379
type input "**********"
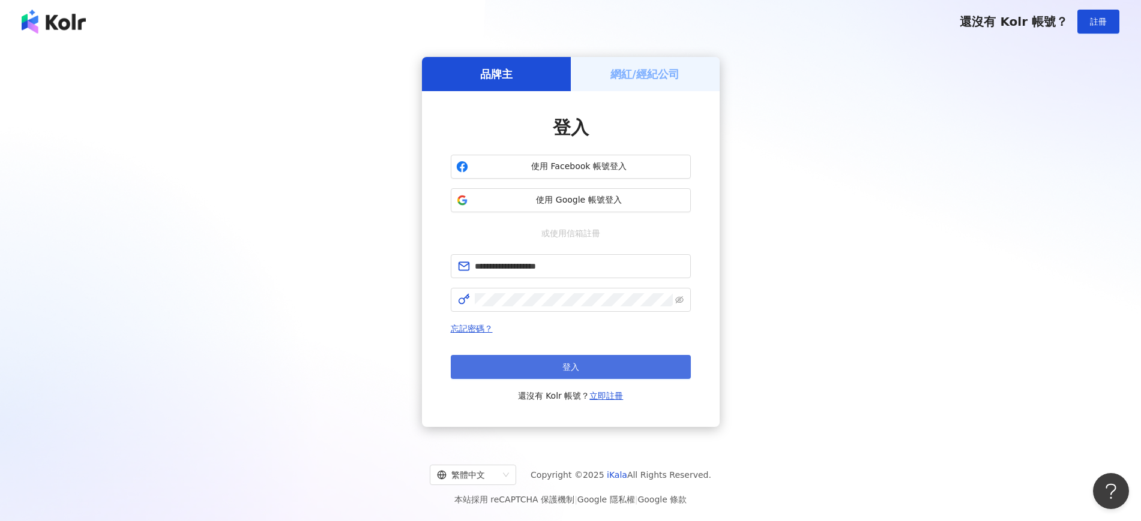
click at [589, 358] on button "登入" at bounding box center [571, 367] width 240 height 24
type input "**********"
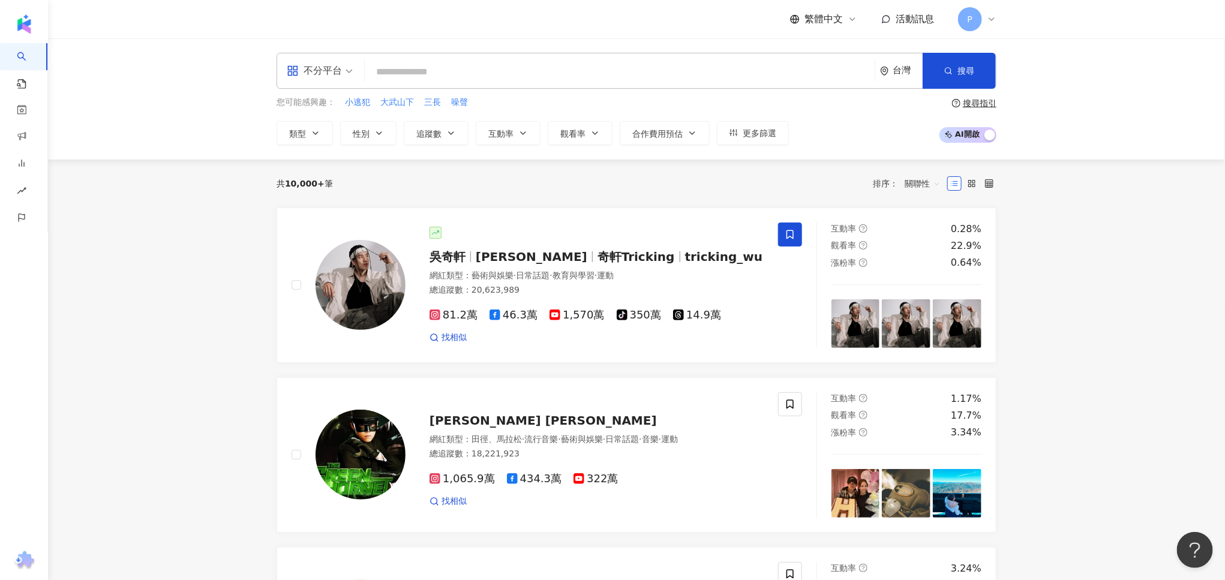
click at [398, 77] on input "search" at bounding box center [620, 72] width 500 height 23
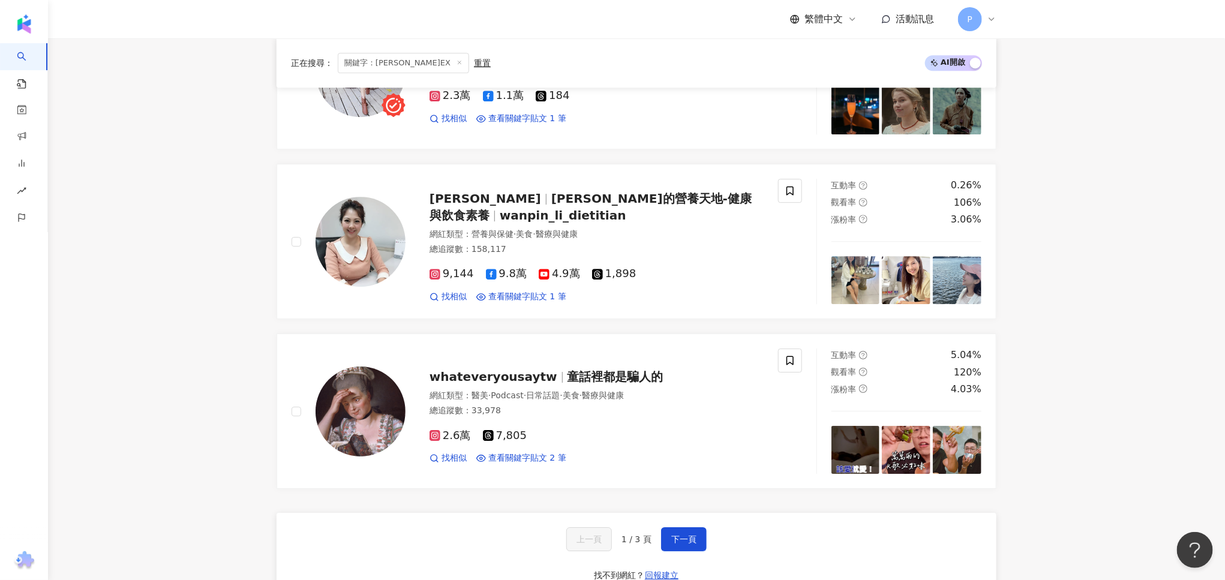
scroll to position [1875, 0]
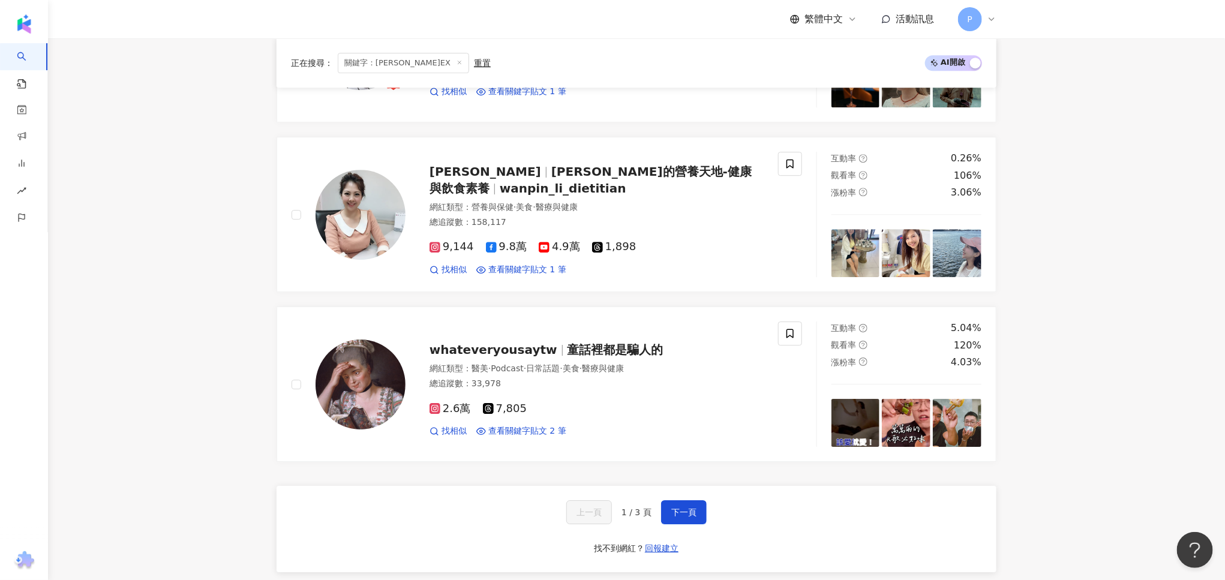
drag, startPoint x: 686, startPoint y: 472, endPoint x: 707, endPoint y: 438, distance: 40.1
click at [686, 508] on span "下一頁" at bounding box center [683, 513] width 25 height 10
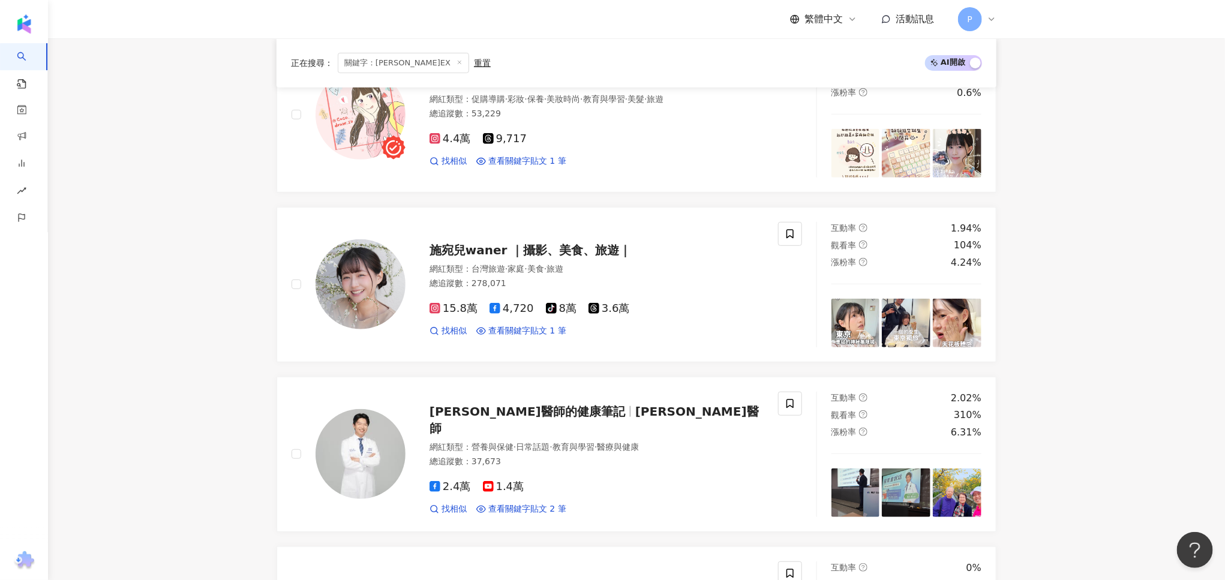
scroll to position [150, 0]
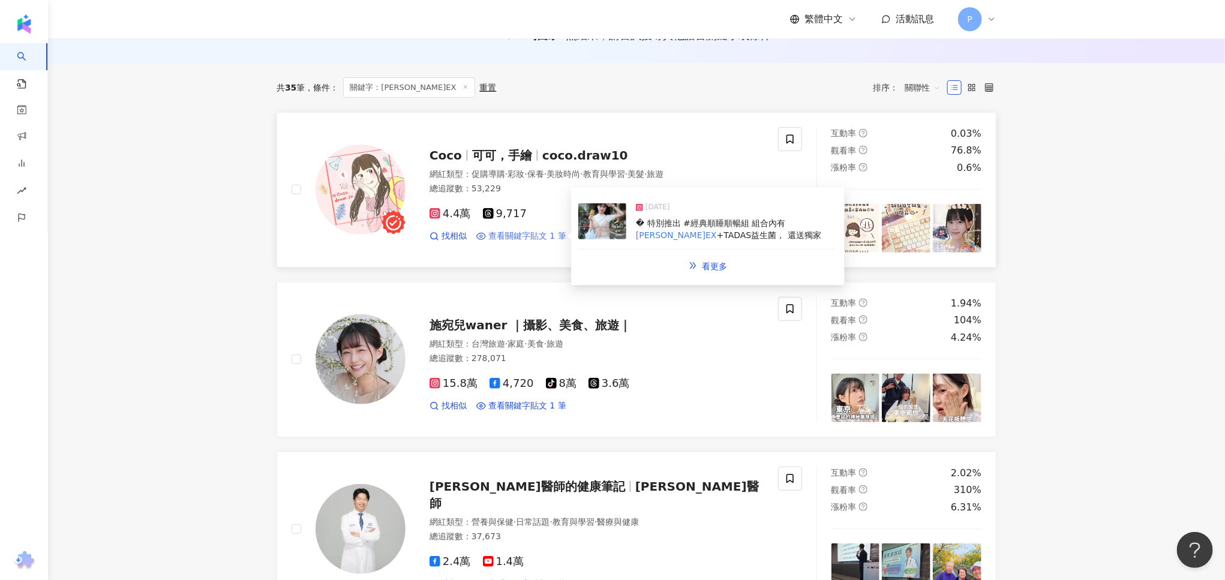
click at [528, 241] on span "查看關鍵字貼文 1 筆" at bounding box center [527, 236] width 78 height 12
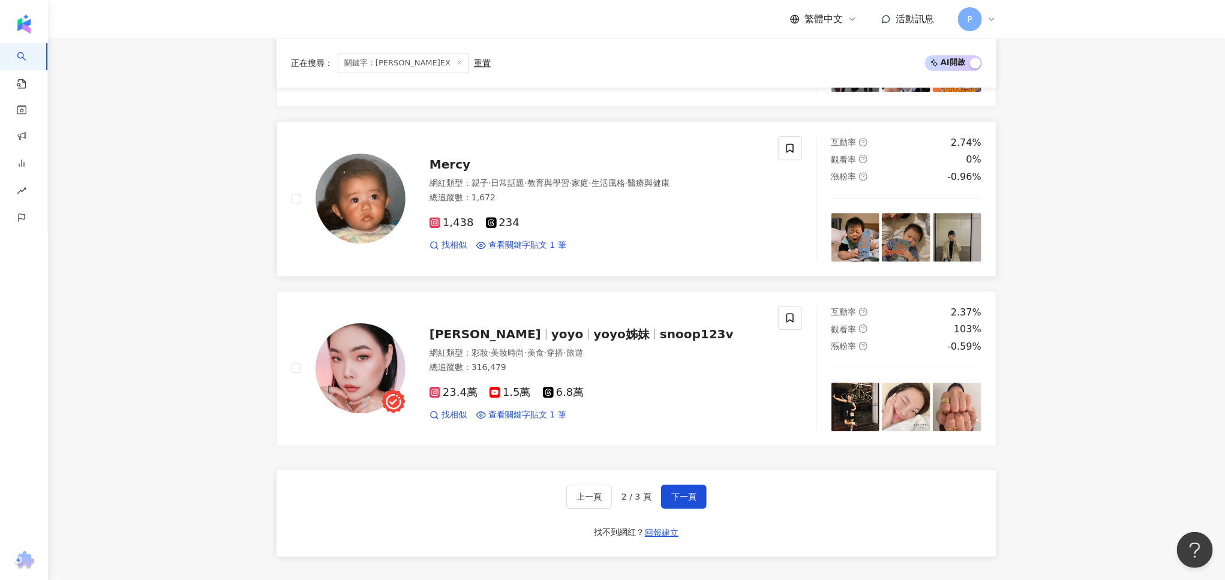
scroll to position [1875, 0]
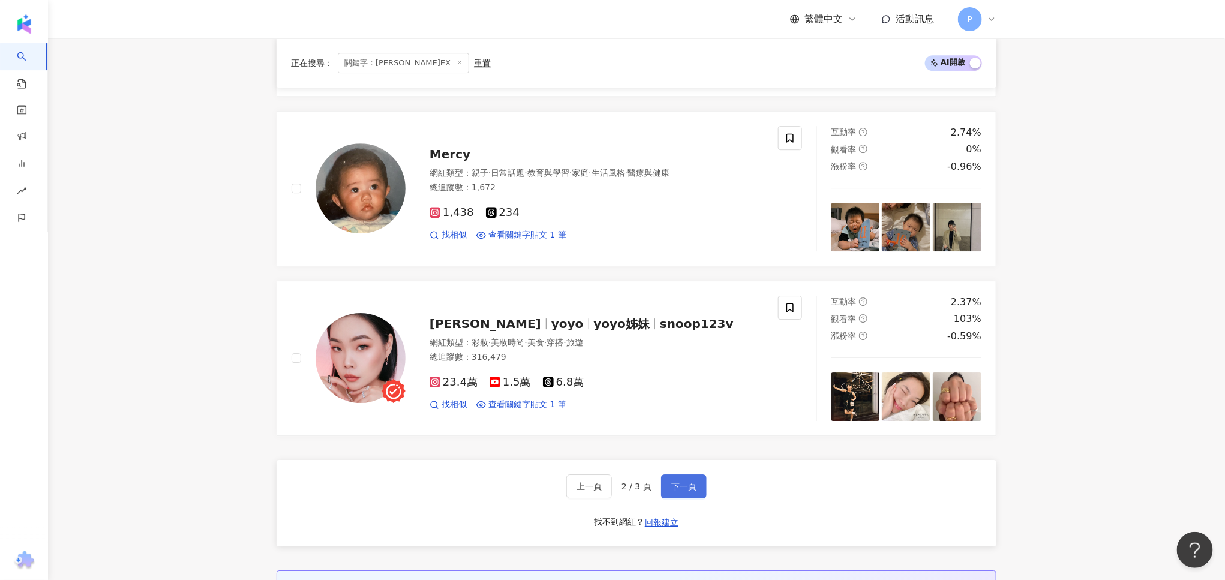
click at [685, 482] on button "下一頁" at bounding box center [684, 487] width 46 height 24
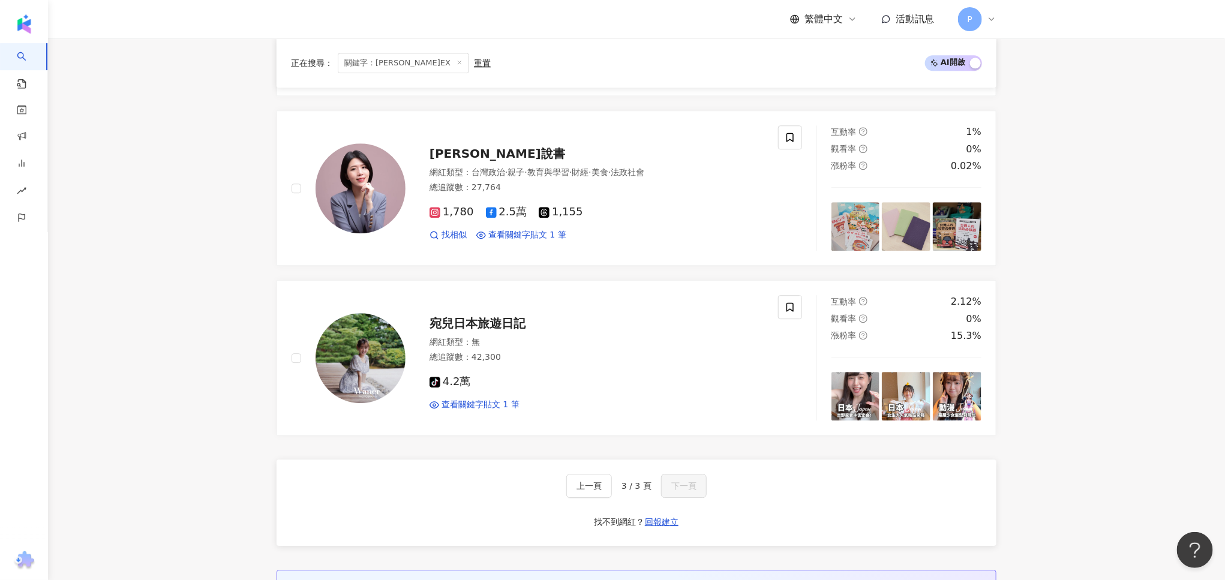
scroll to position [1605, 0]
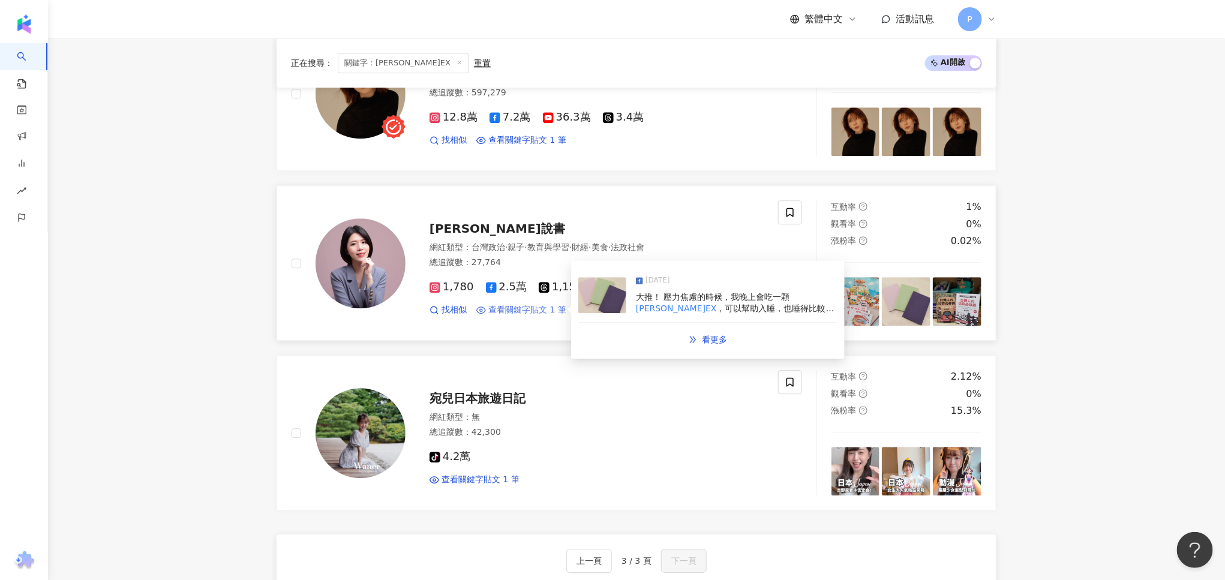
click at [533, 311] on span "查看關鍵字貼文 1 筆" at bounding box center [527, 310] width 78 height 12
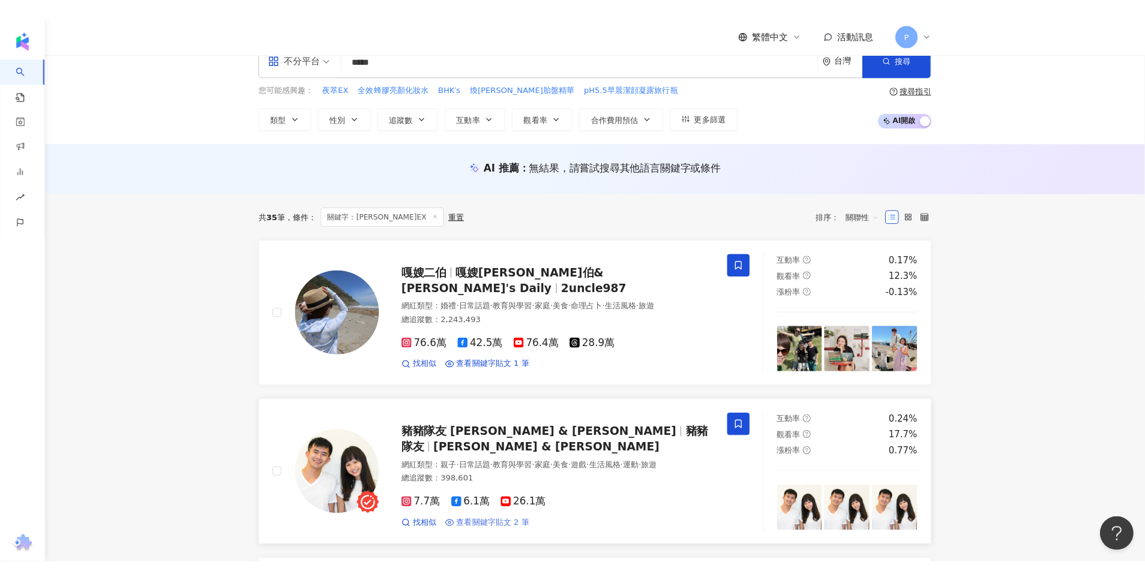
scroll to position [0, 0]
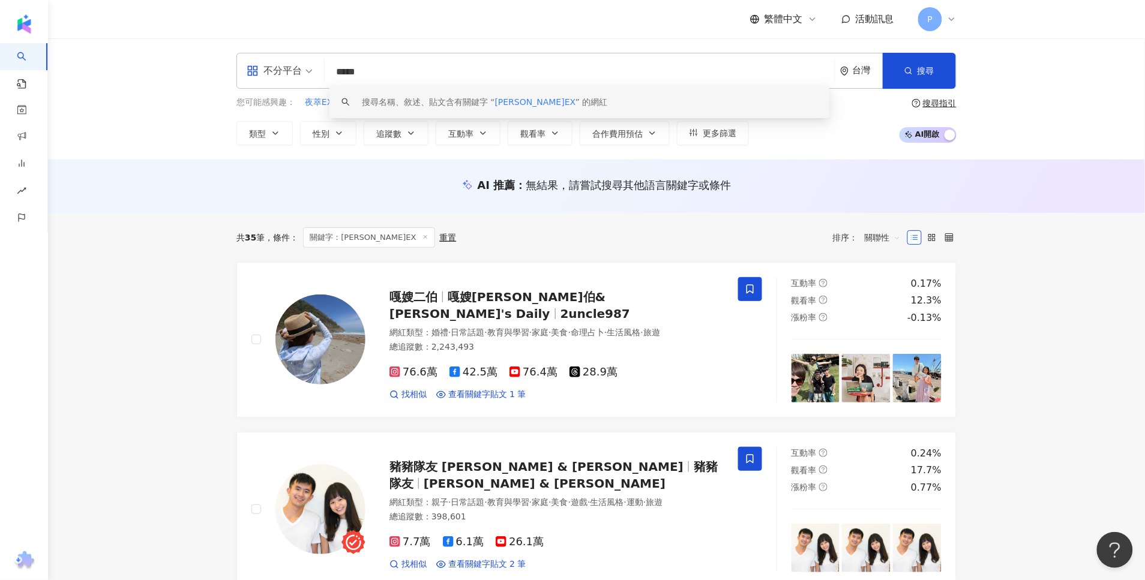
click at [442, 76] on input "*****" at bounding box center [579, 72] width 500 height 23
drag, startPoint x: 456, startPoint y: 80, endPoint x: 313, endPoint y: 62, distance: 143.9
click at [313, 62] on div "不分平台 ***** 台灣 搜尋 keyword 搜尋名稱、敘述、貼文含有關鍵字 “ 芝麻明EX ” 的網紅" at bounding box center [596, 71] width 720 height 36
paste input "*******"
drag, startPoint x: 524, startPoint y: 66, endPoint x: 367, endPoint y: 73, distance: 157.3
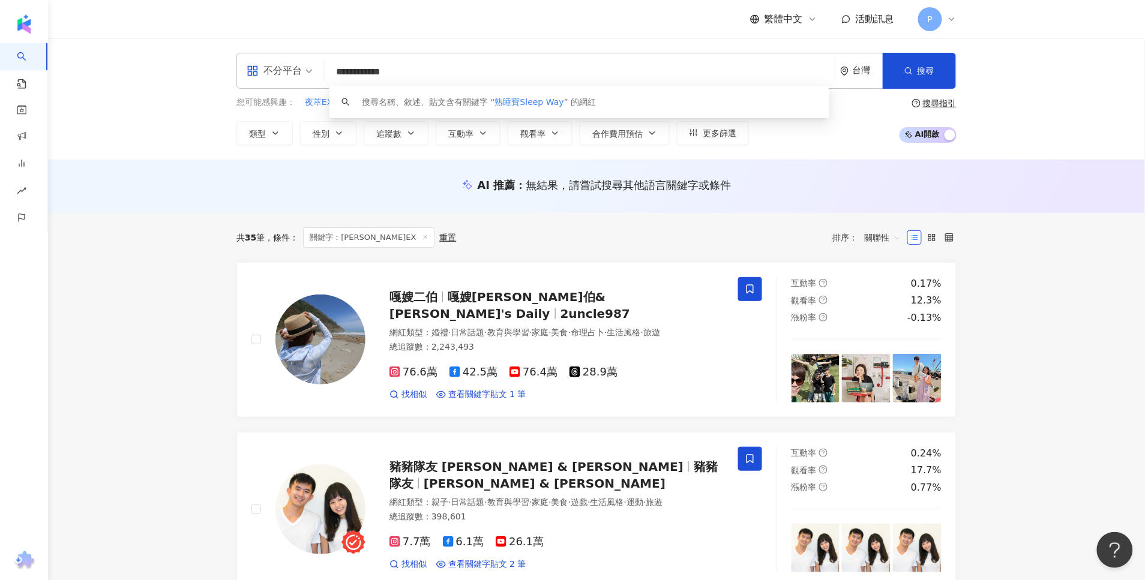
click at [367, 73] on input "**********" at bounding box center [579, 72] width 500 height 23
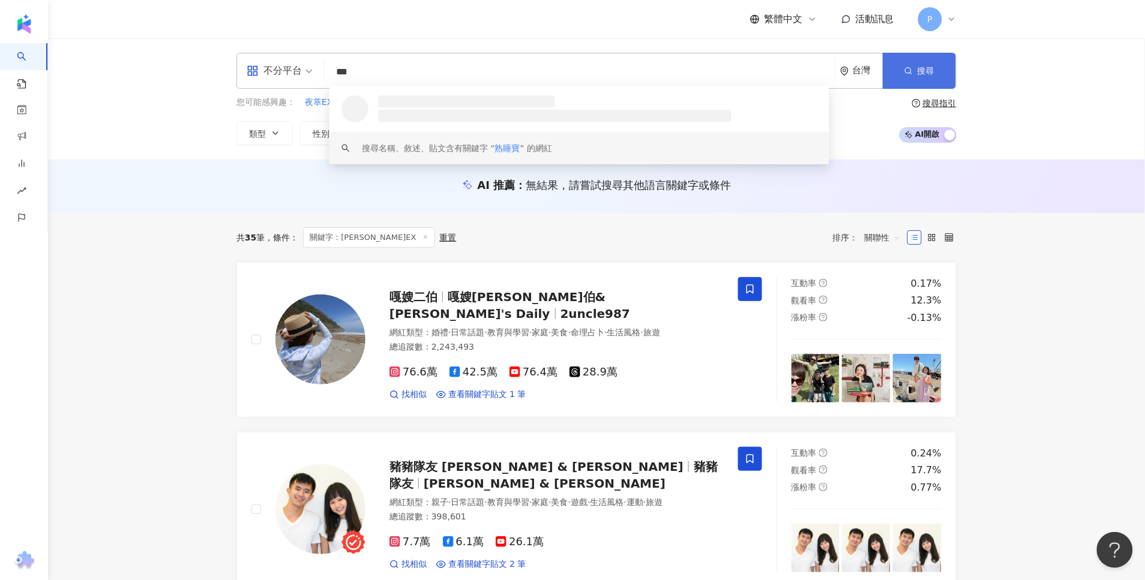
type input "***"
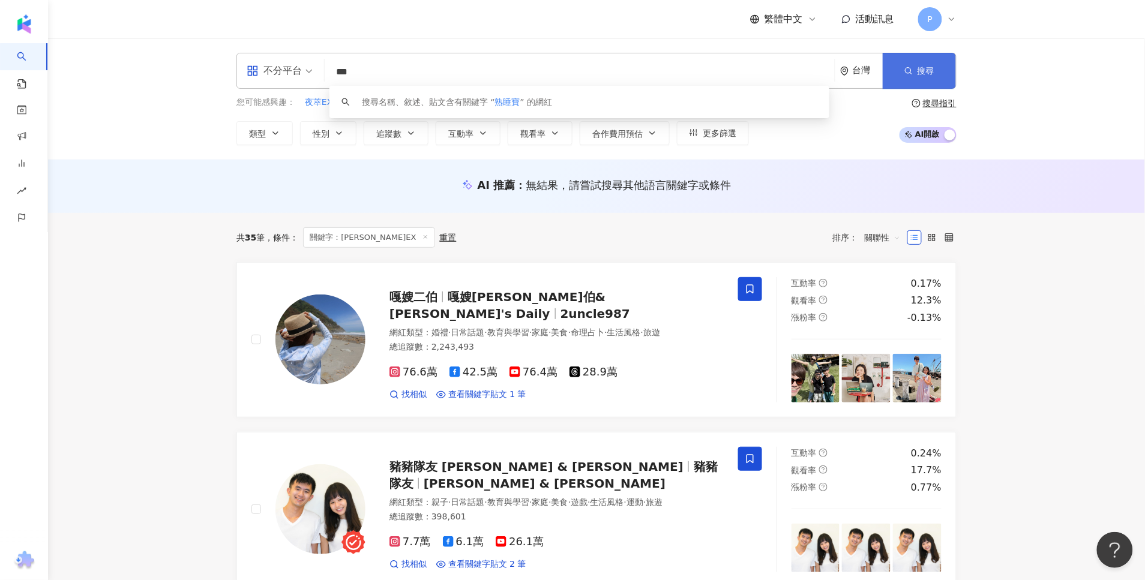
click at [947, 73] on button "搜尋" at bounding box center [919, 71] width 73 height 36
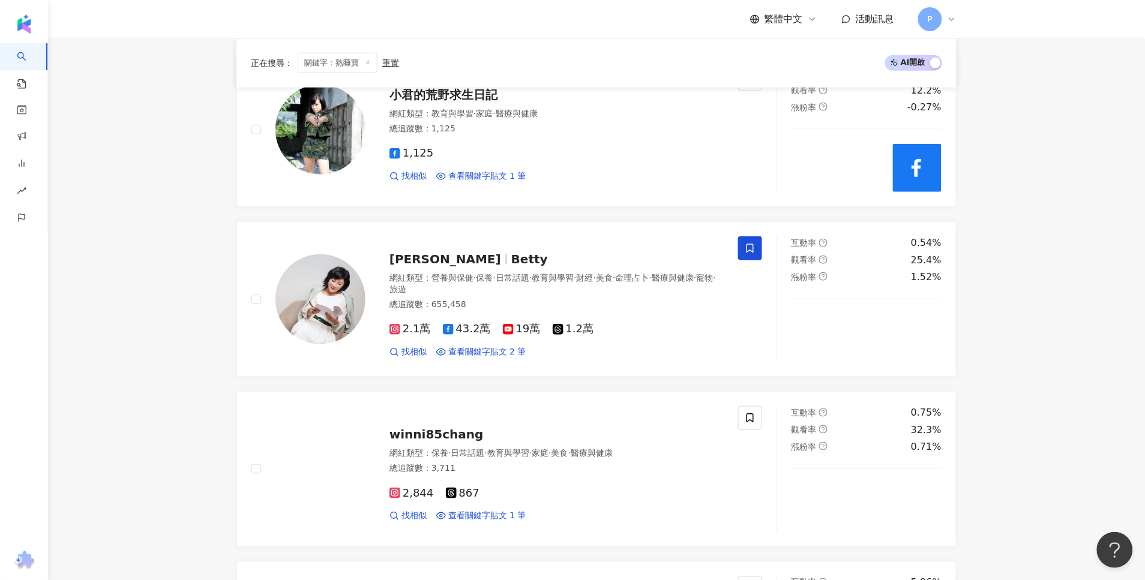
scroll to position [1950, 0]
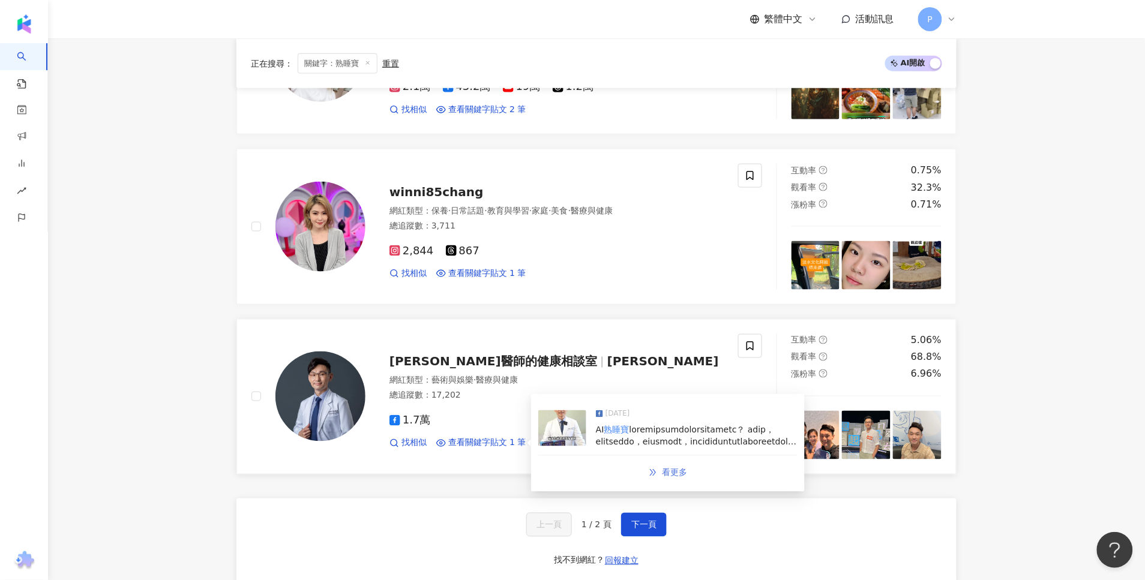
click at [680, 478] on span "看更多" at bounding box center [674, 473] width 25 height 10
